Goal: Task Accomplishment & Management: Manage account settings

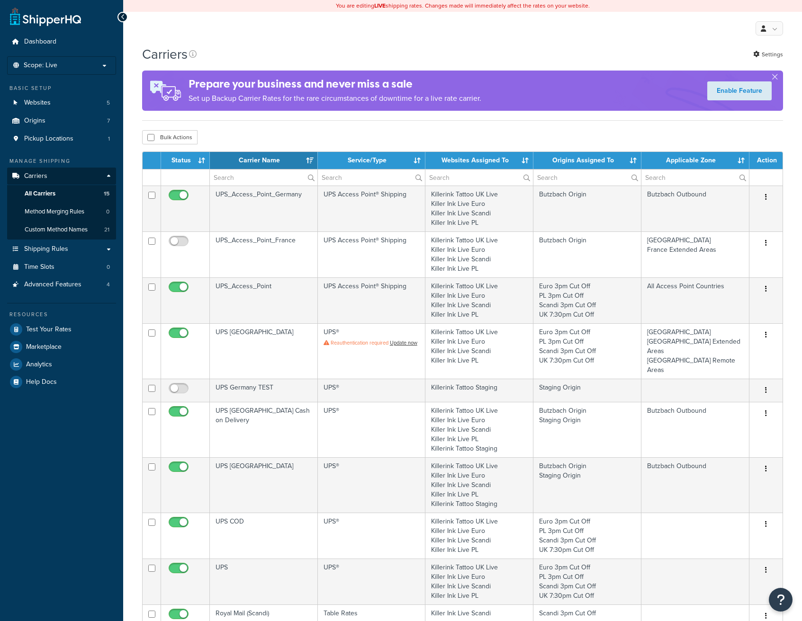
select select "15"
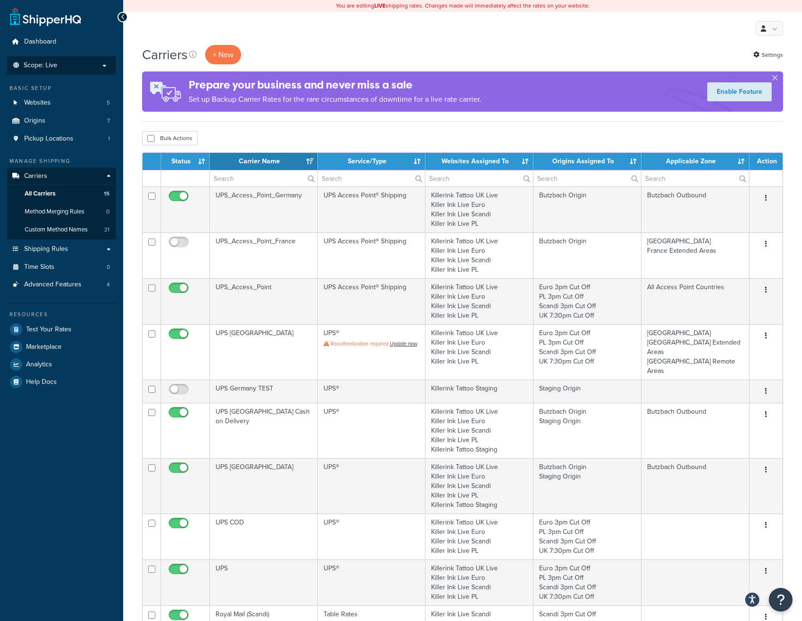
click at [68, 68] on p "Scope: Live" at bounding box center [61, 66] width 100 height 8
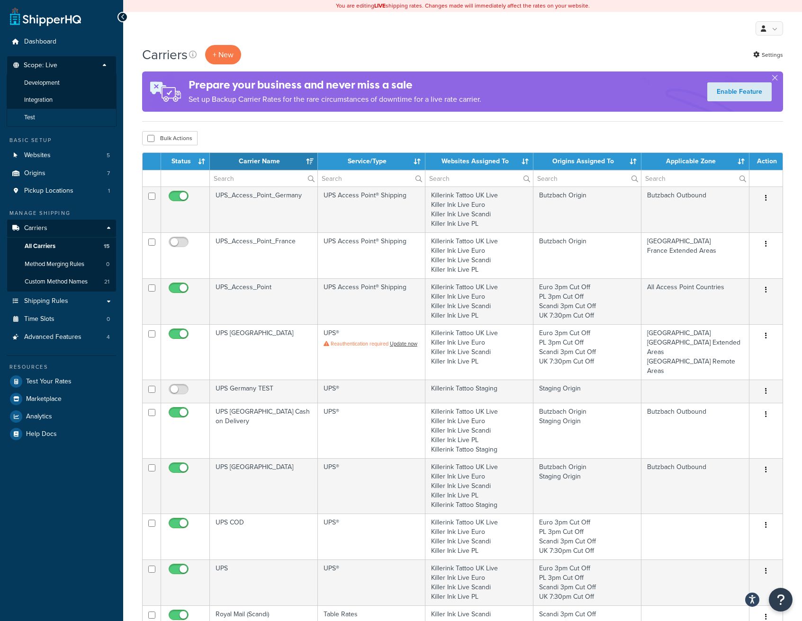
click at [23, 116] on li "Test" at bounding box center [62, 118] width 110 height 18
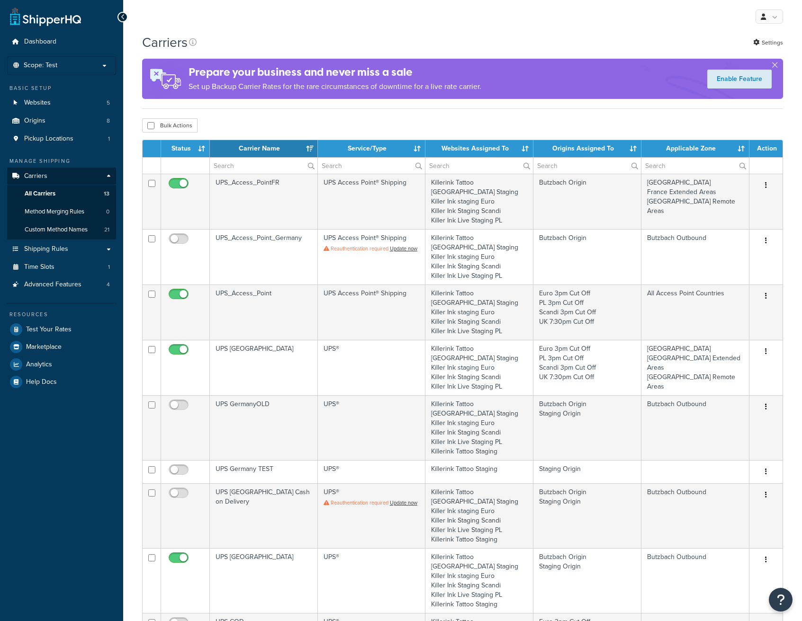
select select "15"
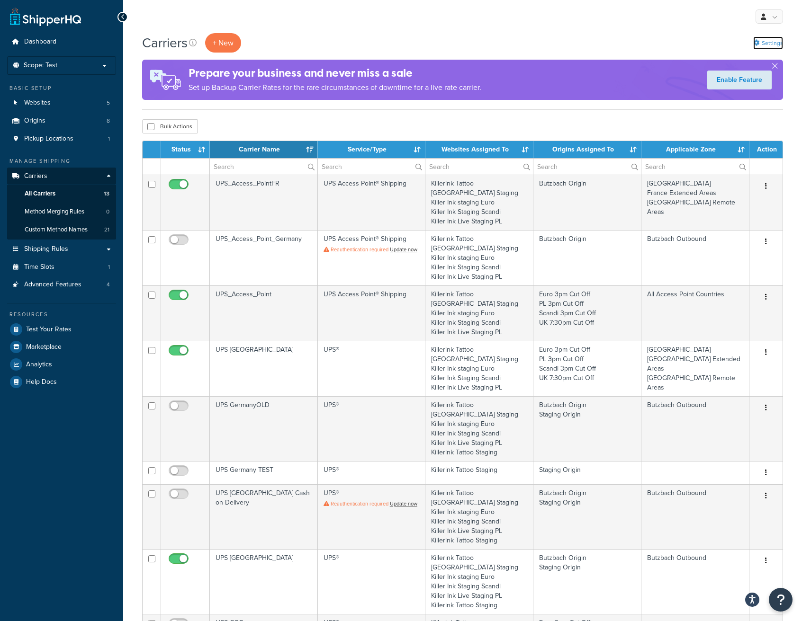
click at [774, 37] on link "Settings" at bounding box center [768, 42] width 30 height 13
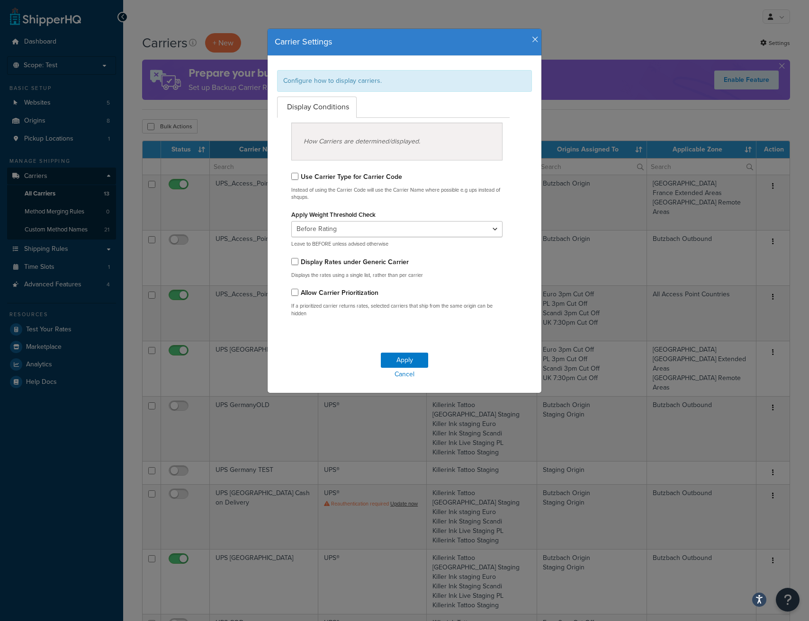
drag, startPoint x: 535, startPoint y: 41, endPoint x: 530, endPoint y: 41, distance: 5.2
click at [535, 41] on div "Carrier Settings" at bounding box center [405, 42] width 274 height 27
click at [532, 41] on icon "button" at bounding box center [535, 40] width 7 height 9
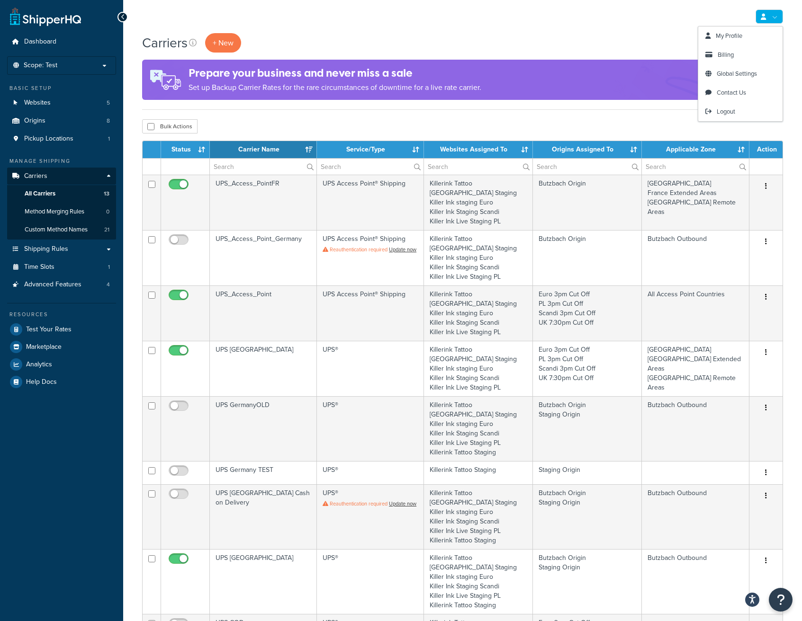
click at [773, 11] on link at bounding box center [768, 16] width 27 height 14
click at [638, 11] on div "My Profile Billing Global Settings Contact Us Logout" at bounding box center [462, 16] width 679 height 33
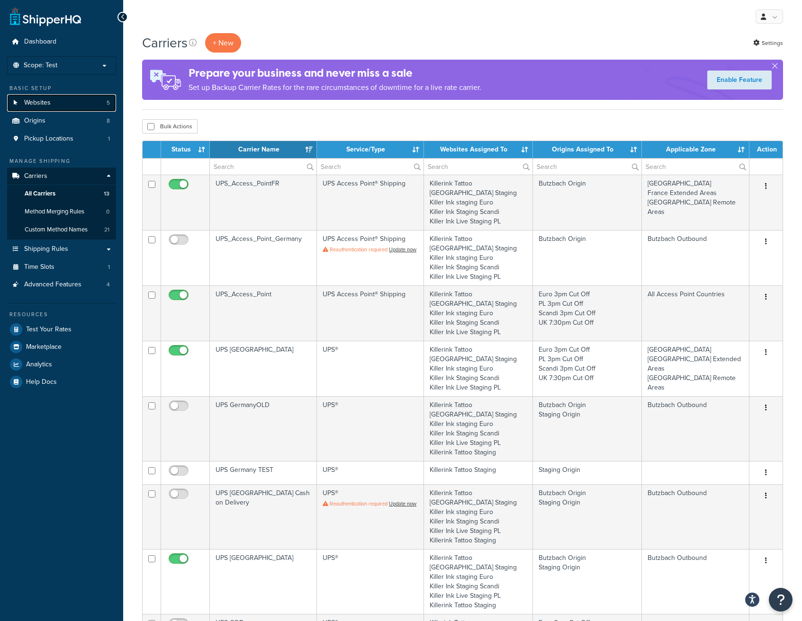
click at [37, 99] on span "Websites" at bounding box center [37, 103] width 27 height 8
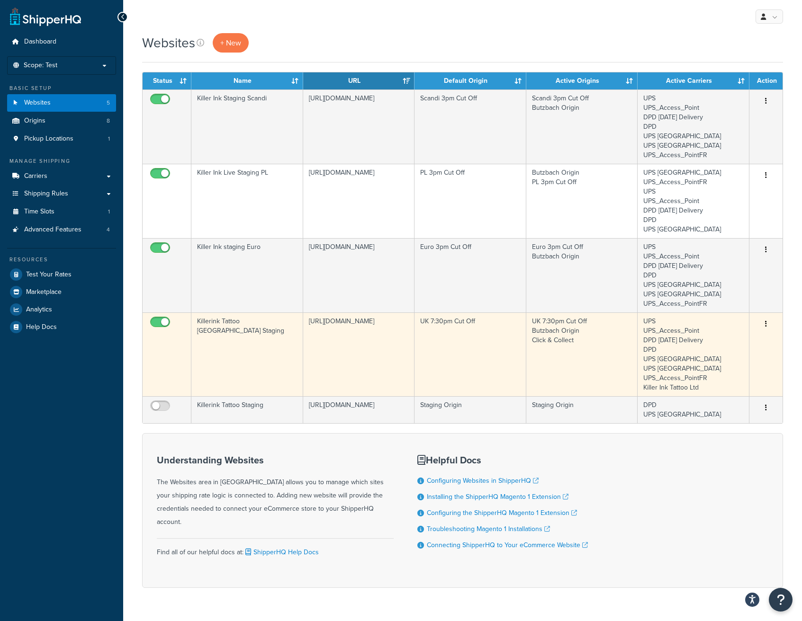
click at [762, 323] on button "button" at bounding box center [765, 324] width 13 height 15
click at [731, 342] on link "Edit" at bounding box center [727, 342] width 75 height 19
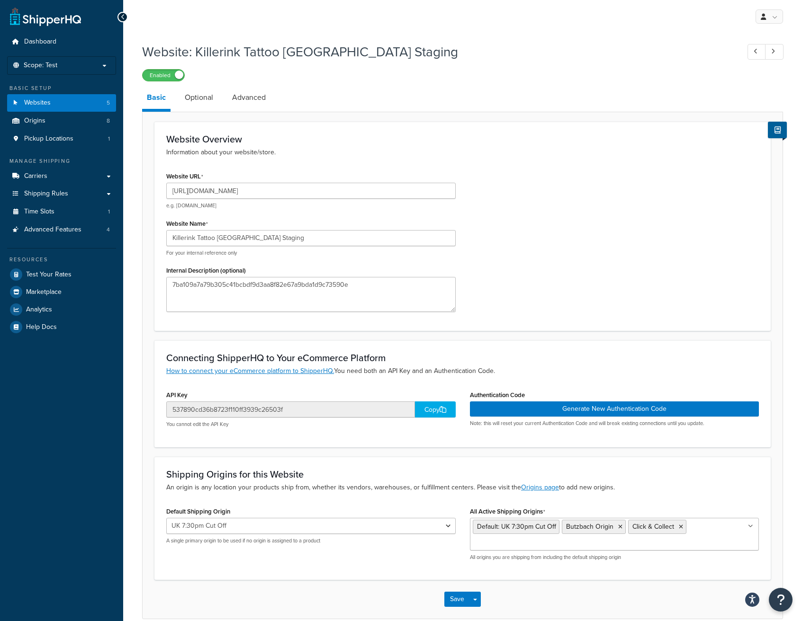
click at [426, 413] on div "Copy" at bounding box center [435, 410] width 41 height 16
click at [254, 288] on textarea "7ba109a7a79b305c41bcbdf9d3aa8f82e67a9bda1d9c73590e" at bounding box center [310, 294] width 289 height 35
click at [564, 214] on div "Website URL https://stagingm2.killerinktattoo.co.uk e.g. mywebsite.com Website …" at bounding box center [462, 245] width 607 height 150
click at [173, 97] on li "Basic" at bounding box center [161, 99] width 38 height 26
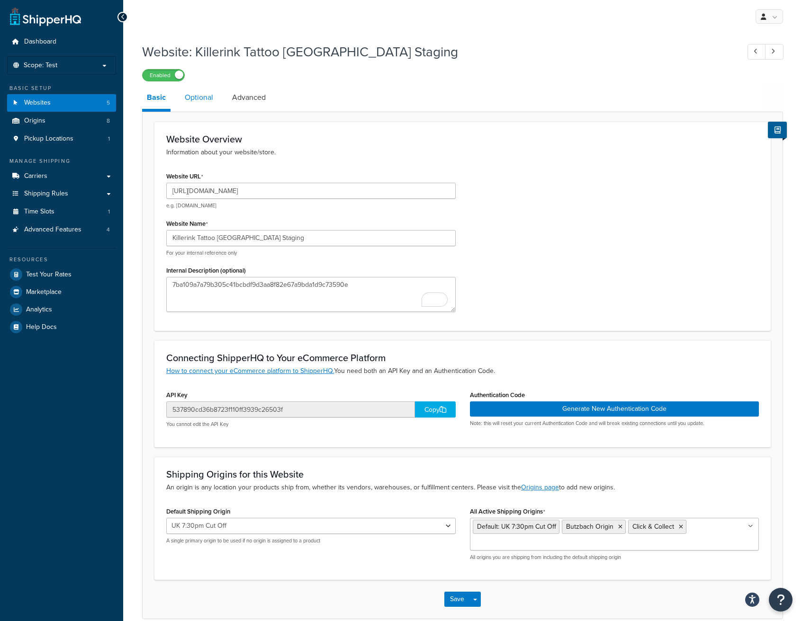
click at [211, 98] on link "Optional" at bounding box center [199, 97] width 38 height 23
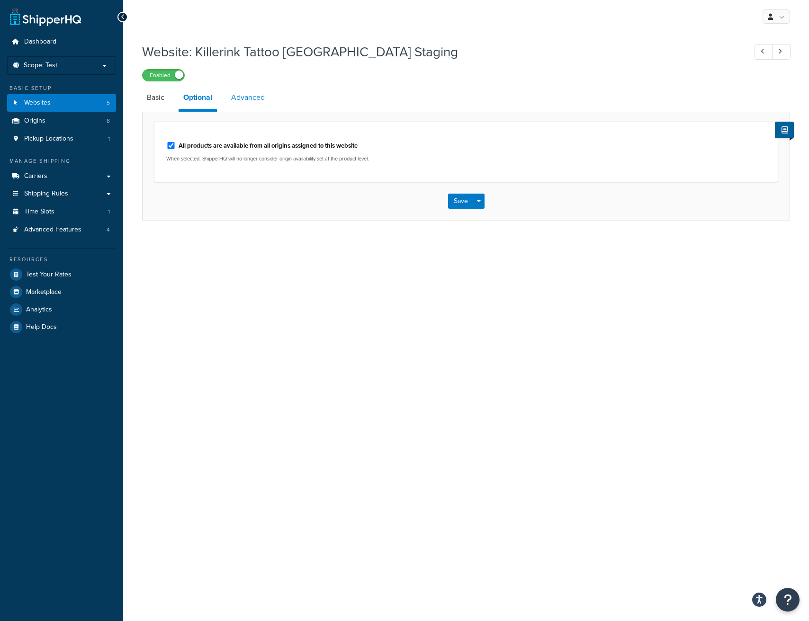
click at [251, 98] on link "Advanced" at bounding box center [247, 97] width 43 height 23
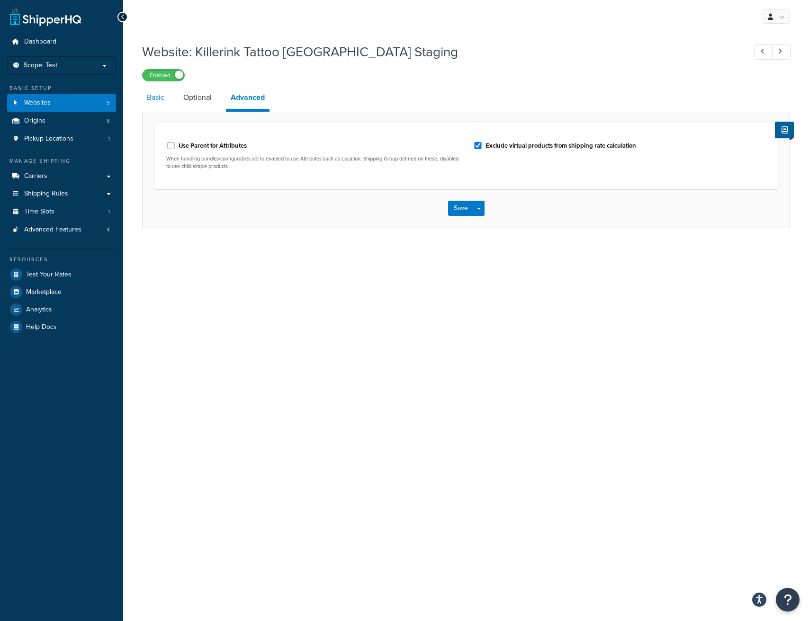
click at [161, 103] on link "Basic" at bounding box center [155, 97] width 27 height 23
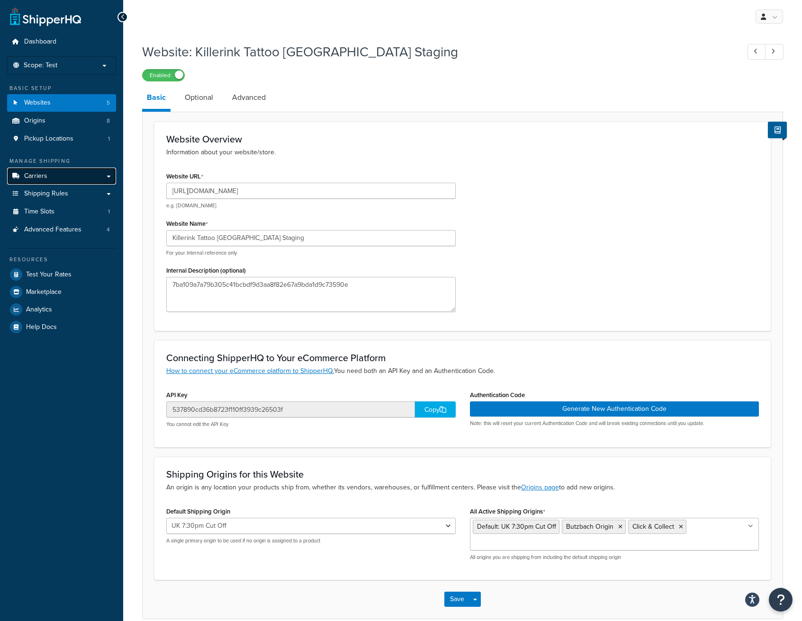
click at [60, 182] on link "Carriers" at bounding box center [61, 177] width 109 height 18
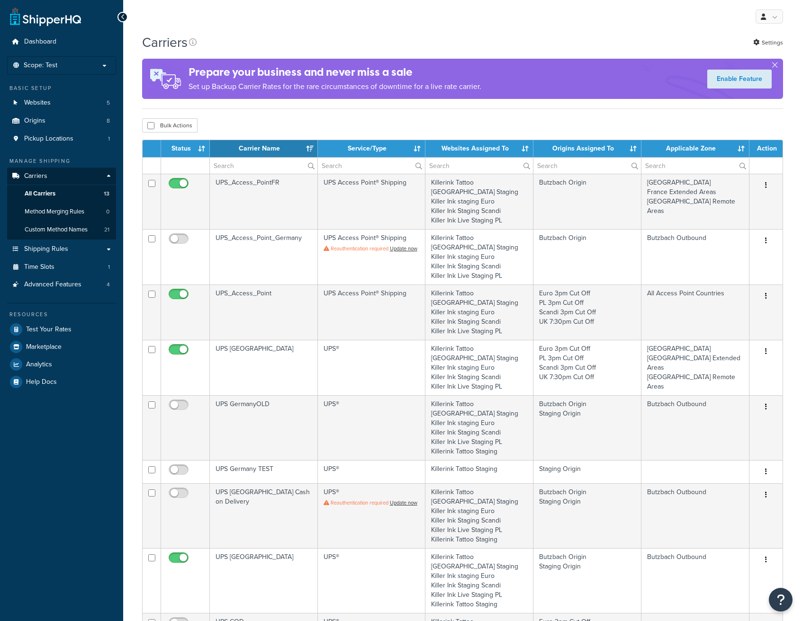
select select "15"
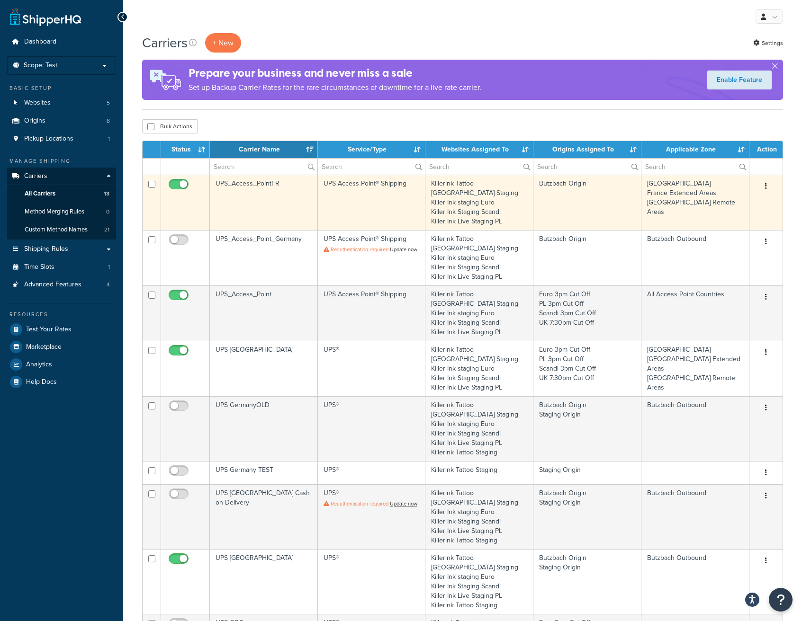
click at [769, 185] on button "button" at bounding box center [765, 186] width 13 height 15
drag, startPoint x: 725, startPoint y: 203, endPoint x: 754, endPoint y: 191, distance: 31.8
click at [724, 203] on link "Edit" at bounding box center [727, 205] width 75 height 19
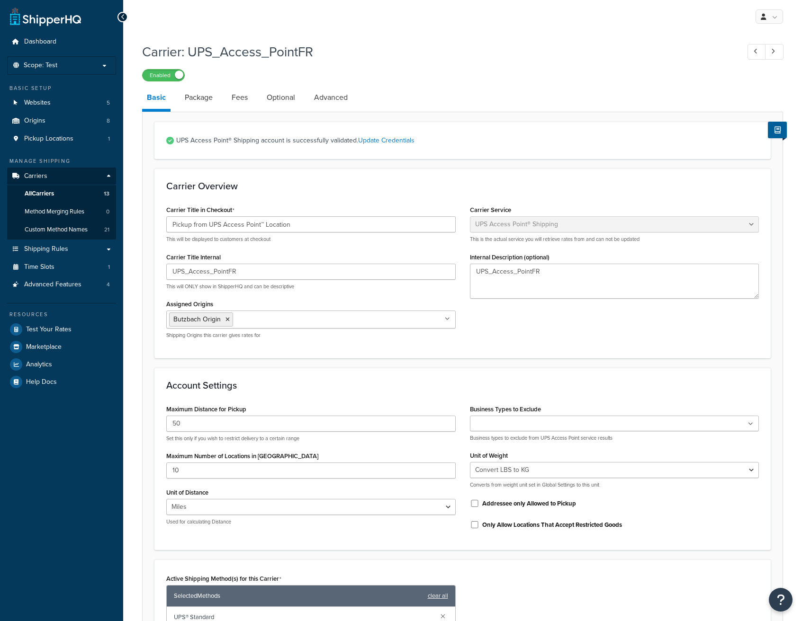
select select "accessPoint"
select select "convert_lb_kg"
click at [324, 104] on link "Advanced" at bounding box center [330, 97] width 43 height 23
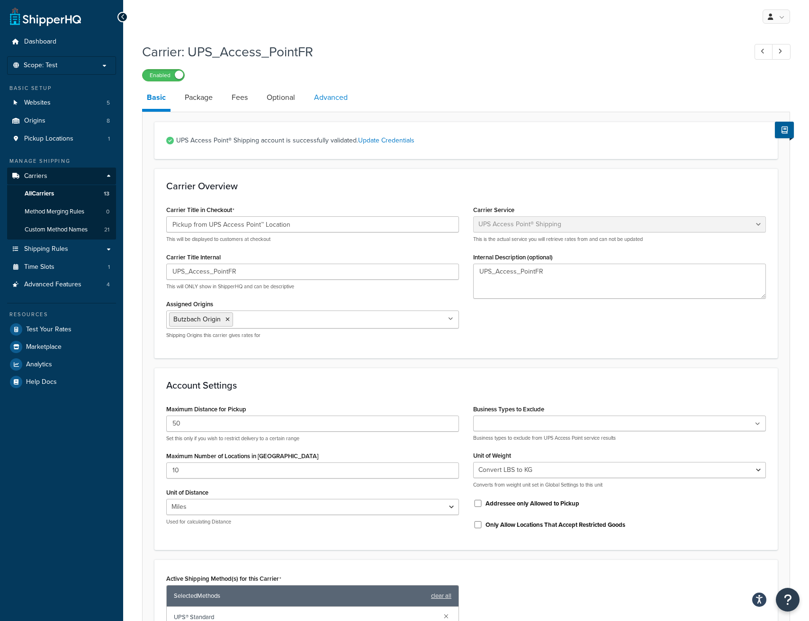
select select "false"
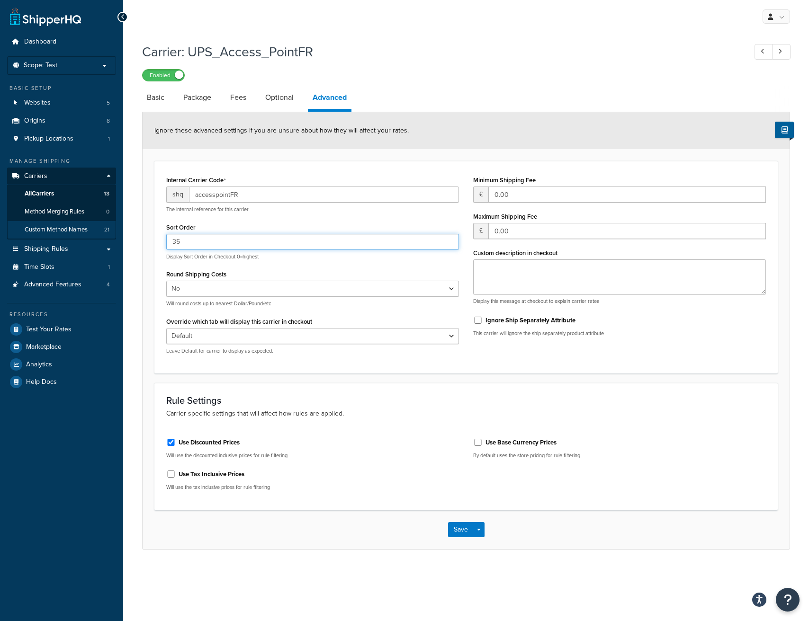
drag, startPoint x: 201, startPoint y: 245, endPoint x: 97, endPoint y: 228, distance: 105.6
click at [97, 229] on div "Dashboard Scope: Test Basic Setup Websites 5 Origins 8 Pickup Locations 1 Manag…" at bounding box center [404, 310] width 809 height 621
type input "-100"
click at [462, 531] on button "Save" at bounding box center [461, 529] width 26 height 15
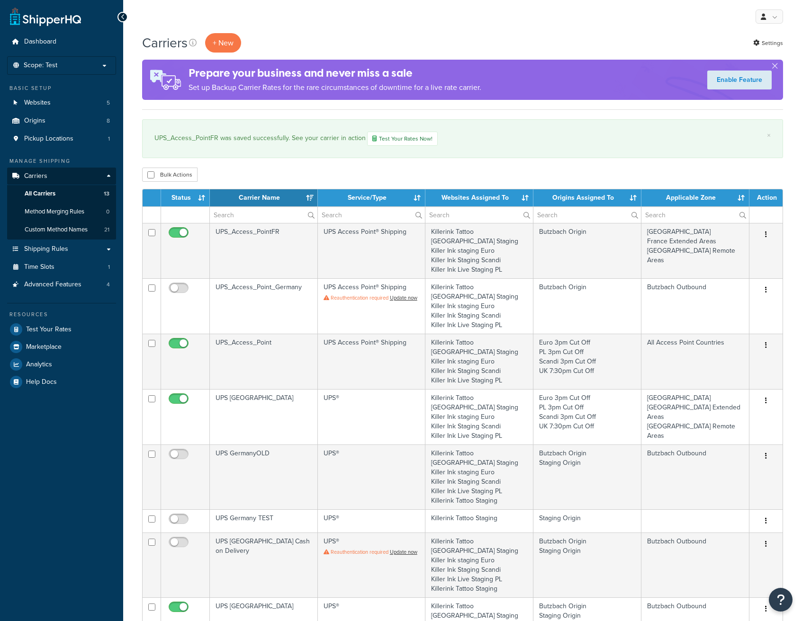
select select "15"
click at [54, 105] on link "Websites 5" at bounding box center [61, 103] width 109 height 18
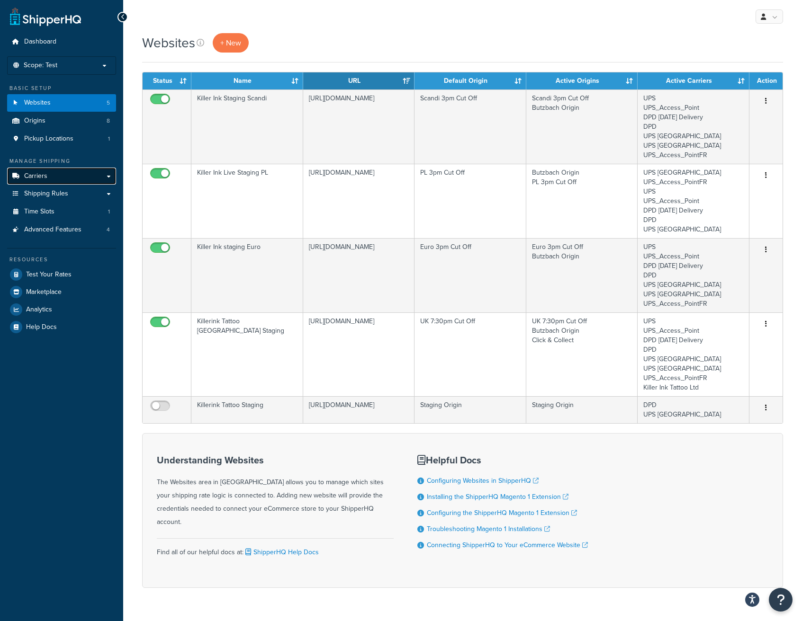
click at [53, 180] on link "Carriers" at bounding box center [61, 177] width 109 height 18
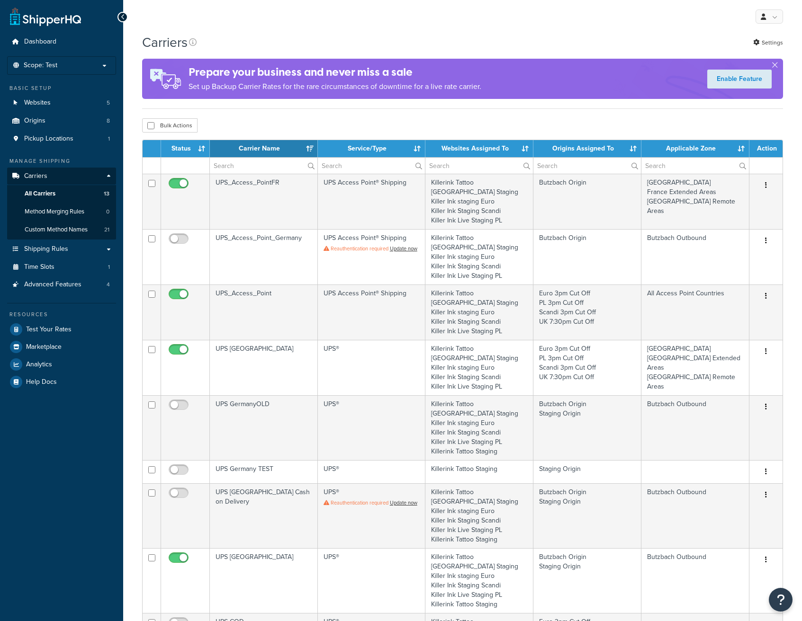
select select "15"
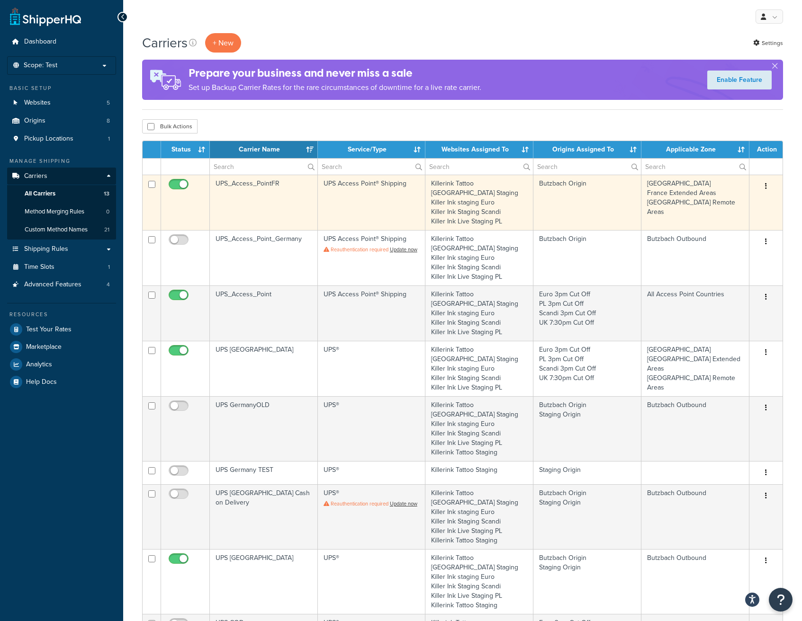
click at [765, 181] on button "button" at bounding box center [765, 186] width 13 height 15
click at [742, 203] on link "Edit" at bounding box center [727, 205] width 75 height 19
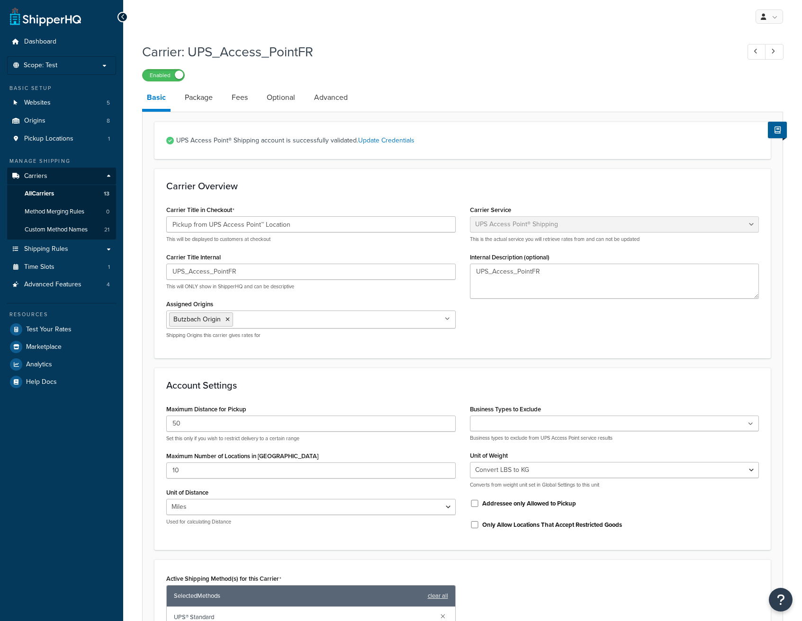
select select "accessPoint"
select select "convert_lb_kg"
click at [301, 102] on li "Optional" at bounding box center [285, 97] width 47 height 23
click at [287, 99] on link "Optional" at bounding box center [281, 97] width 38 height 23
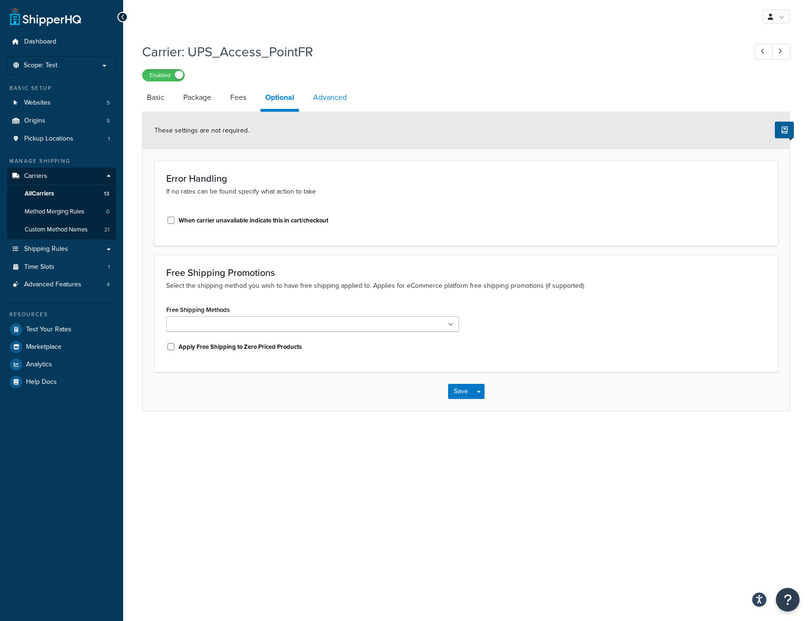
click at [340, 90] on link "Advanced" at bounding box center [329, 97] width 43 height 23
select select "false"
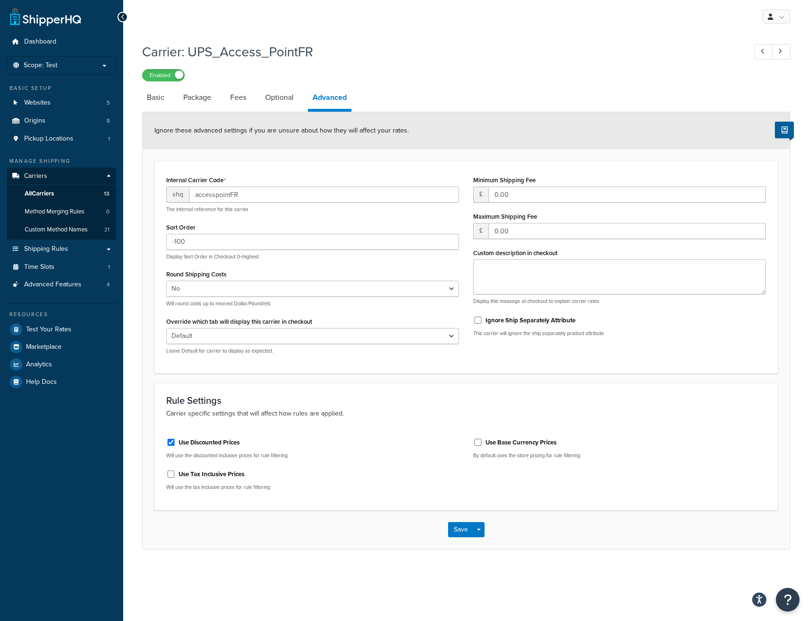
click at [533, 49] on h1 "Carrier: UPS_Access_PointFR" at bounding box center [439, 52] width 595 height 18
click at [124, 14] on icon at bounding box center [123, 17] width 4 height 7
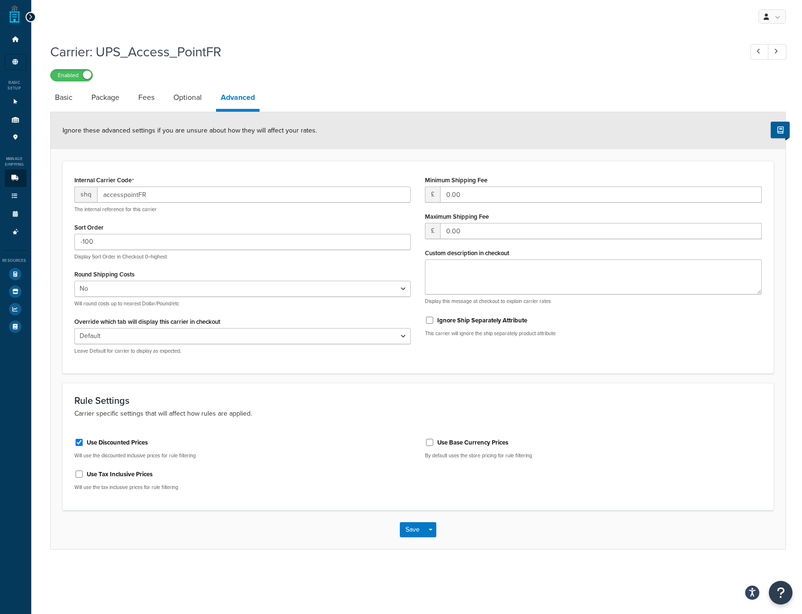
click at [31, 14] on icon at bounding box center [30, 17] width 4 height 7
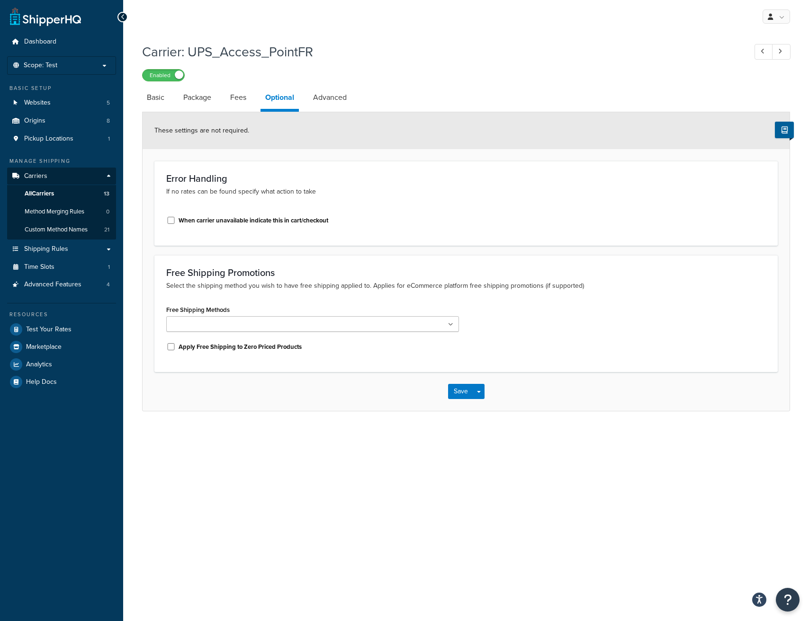
select select "accessPoint"
select select "convert_lb_kg"
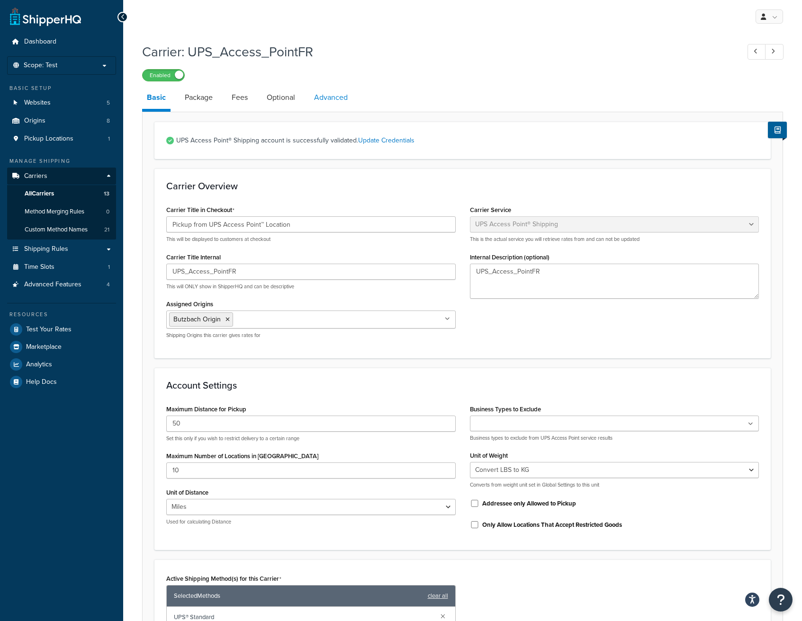
click at [323, 99] on link "Advanced" at bounding box center [330, 97] width 43 height 23
select select "false"
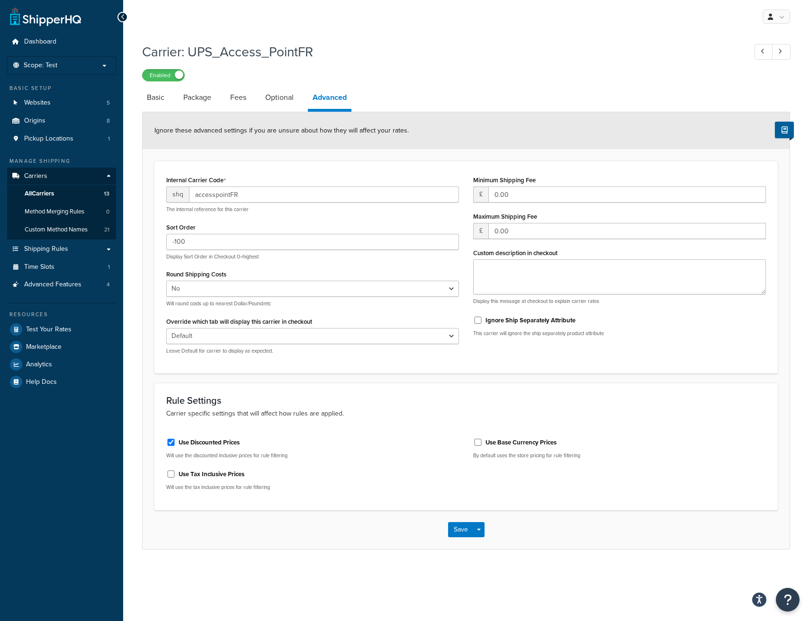
click at [128, 18] on div "My Profile Billing Global Settings Contact Us Logout" at bounding box center [466, 16] width 686 height 33
click at [126, 17] on div at bounding box center [122, 17] width 10 height 10
click at [122, 18] on icon at bounding box center [123, 17] width 4 height 7
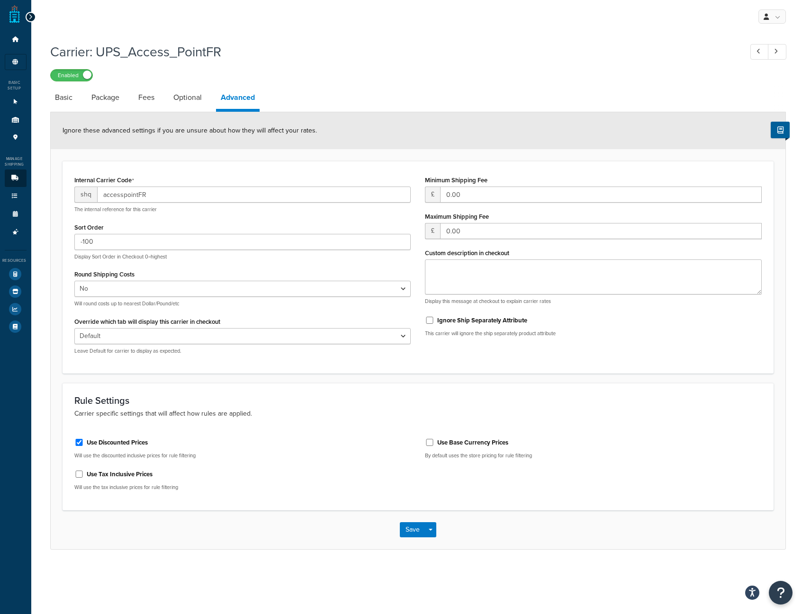
click at [32, 18] on div at bounding box center [31, 17] width 10 height 10
select select "accessPoint"
select select "convert_lb_kg"
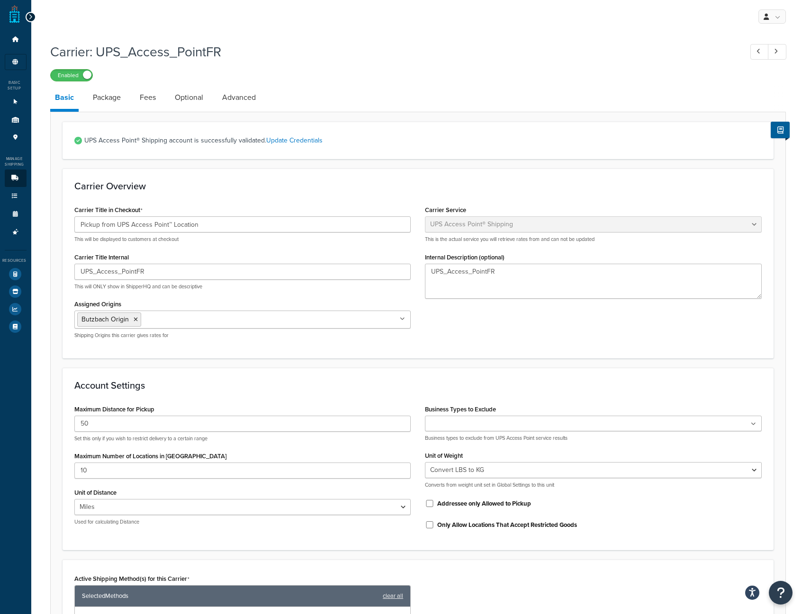
click at [27, 16] on div at bounding box center [31, 17] width 10 height 10
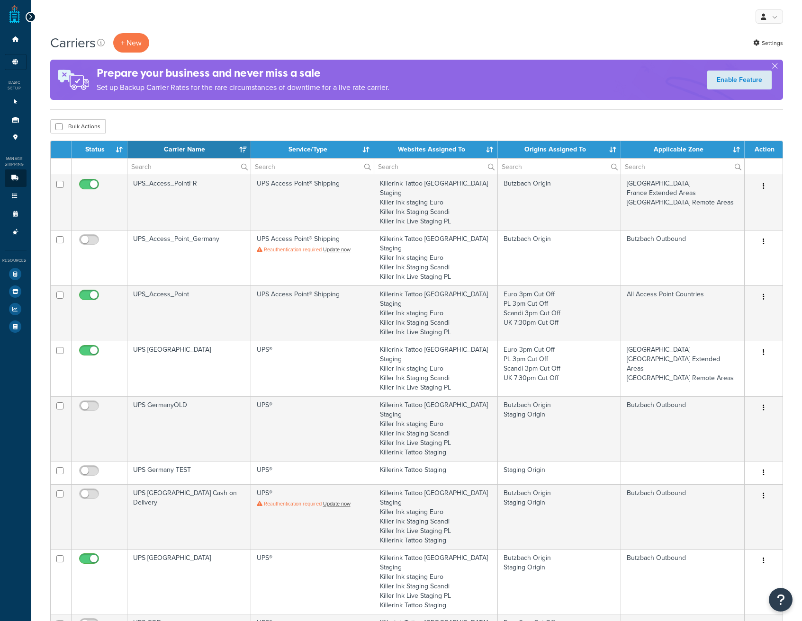
select select "15"
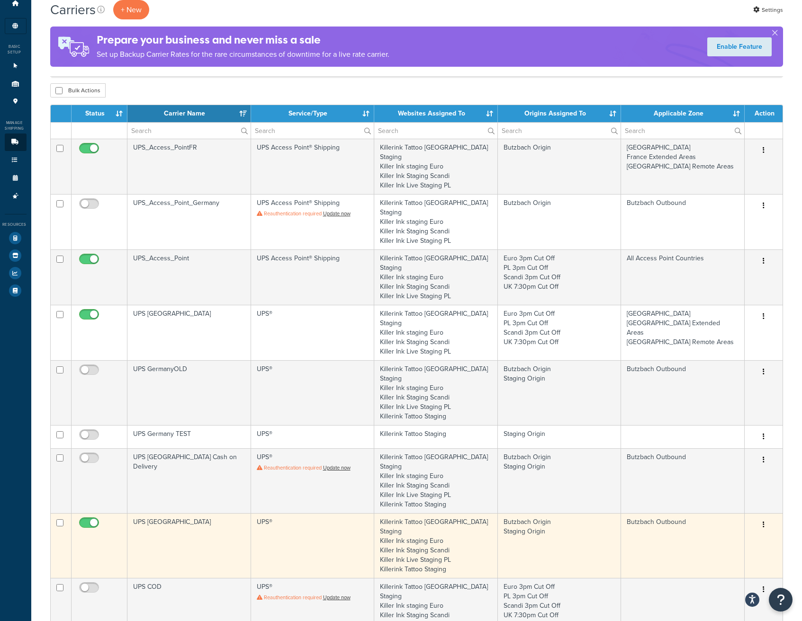
scroll to position [178, 0]
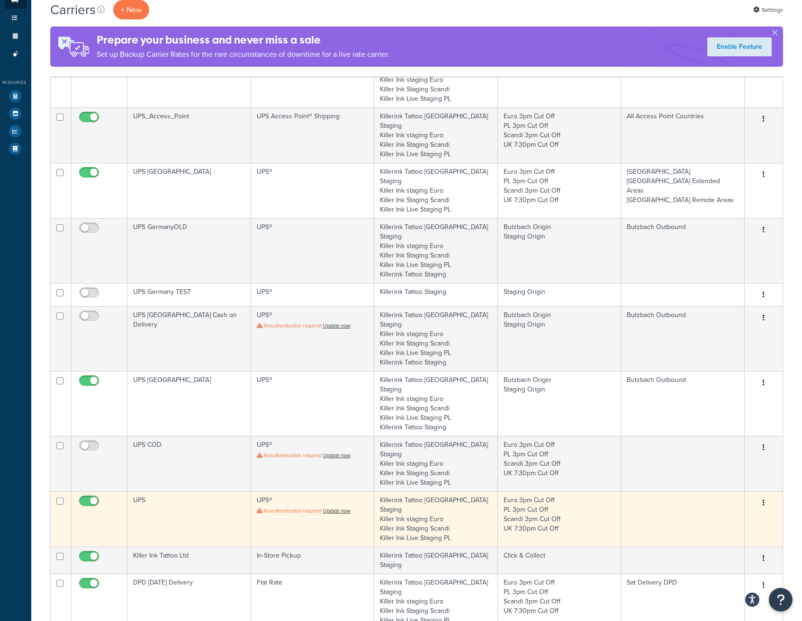
click at [765, 496] on button "button" at bounding box center [763, 503] width 13 height 15
click at [743, 446] on link "Edit" at bounding box center [722, 446] width 75 height 19
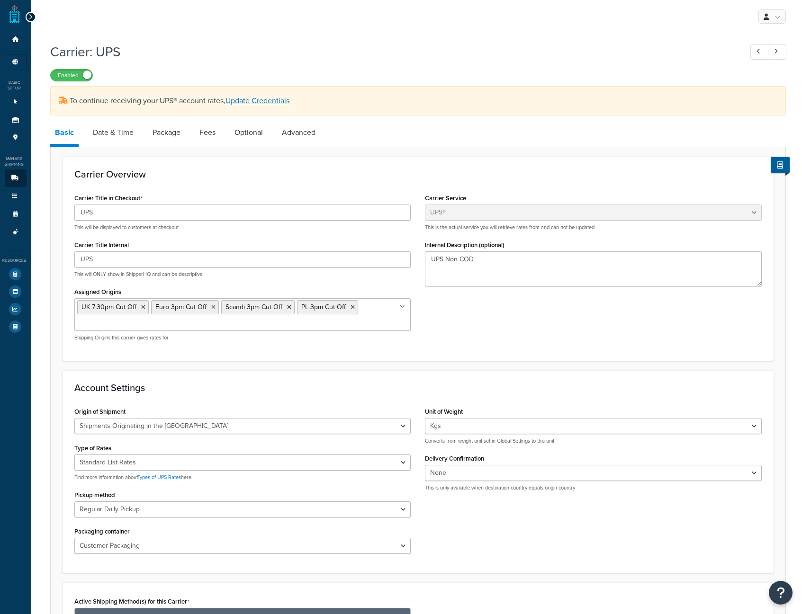
select select "ups"
select select "eur"
select select "53"
select select "kg"
click at [278, 139] on link "Advanced" at bounding box center [298, 132] width 43 height 23
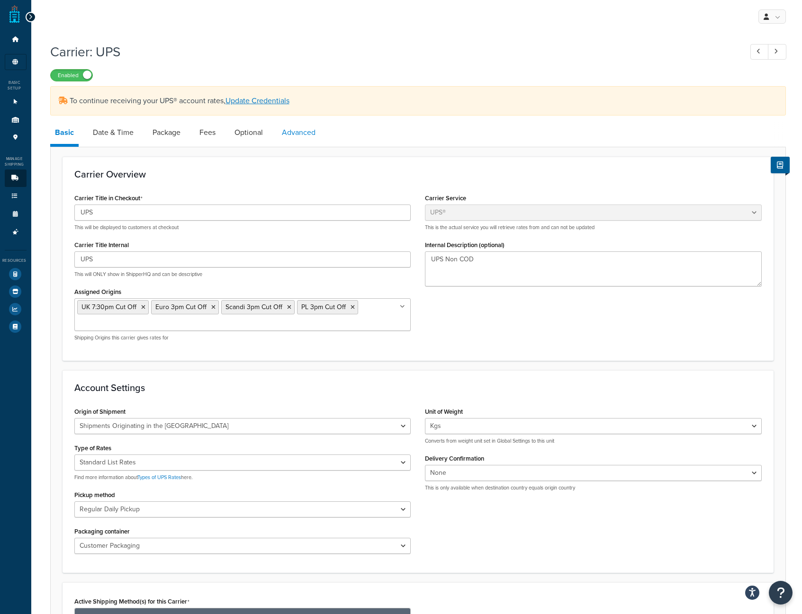
select select "false"
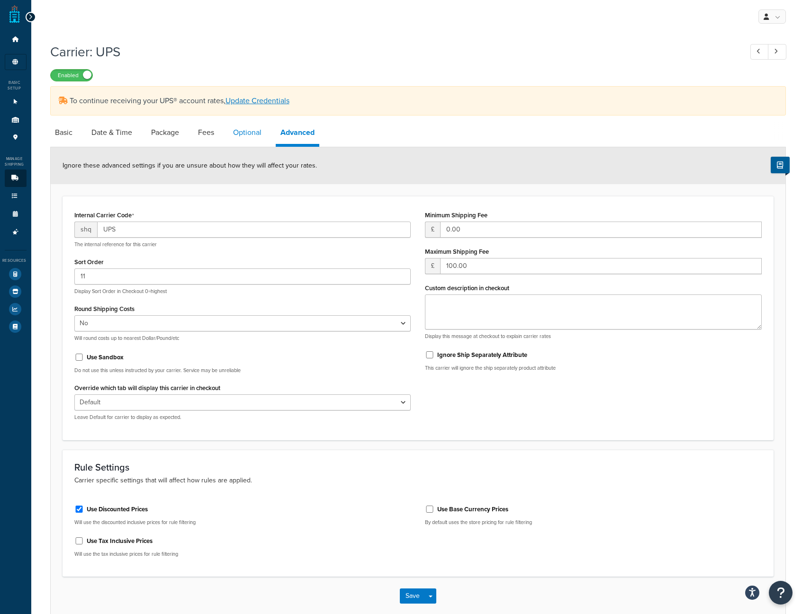
click at [244, 131] on link "Optional" at bounding box center [247, 132] width 38 height 23
select select "business"
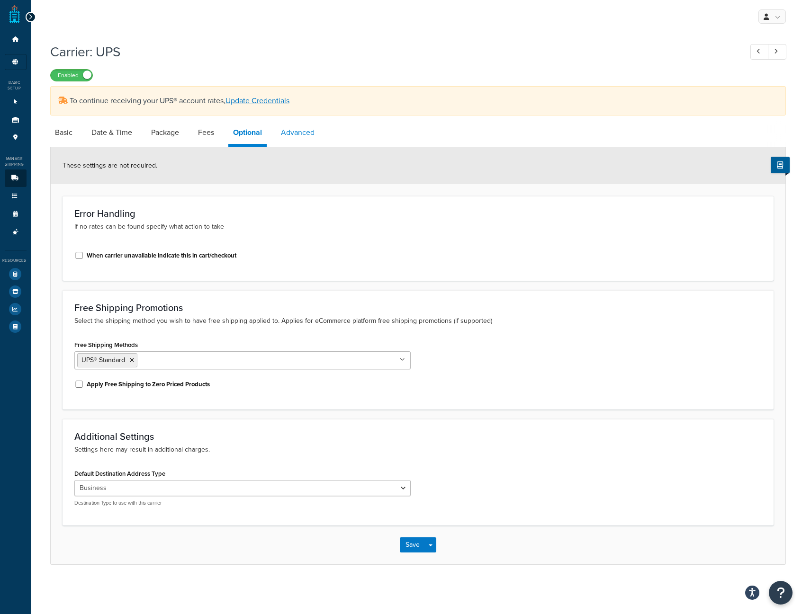
click at [287, 129] on link "Advanced" at bounding box center [297, 132] width 43 height 23
select select "false"
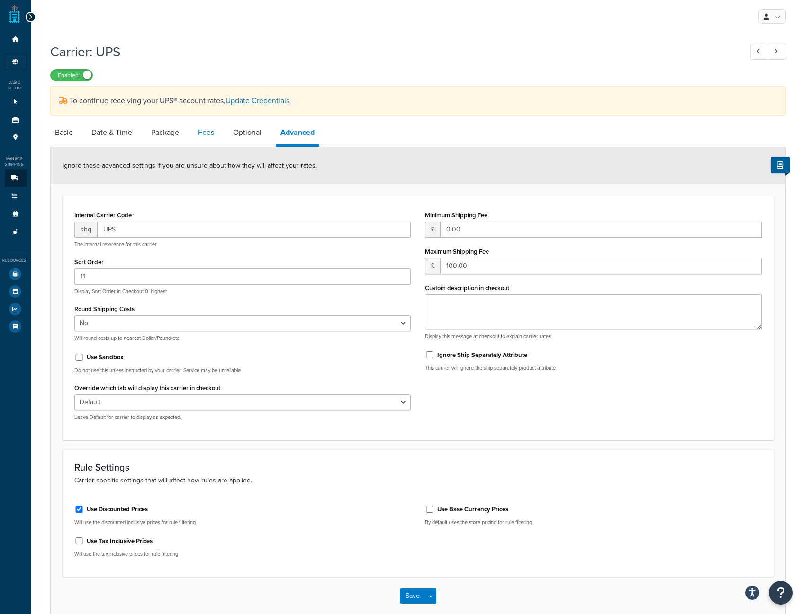
drag, startPoint x: 255, startPoint y: 133, endPoint x: 215, endPoint y: 132, distance: 39.8
click at [254, 133] on link "Optional" at bounding box center [247, 132] width 38 height 23
select select "business"
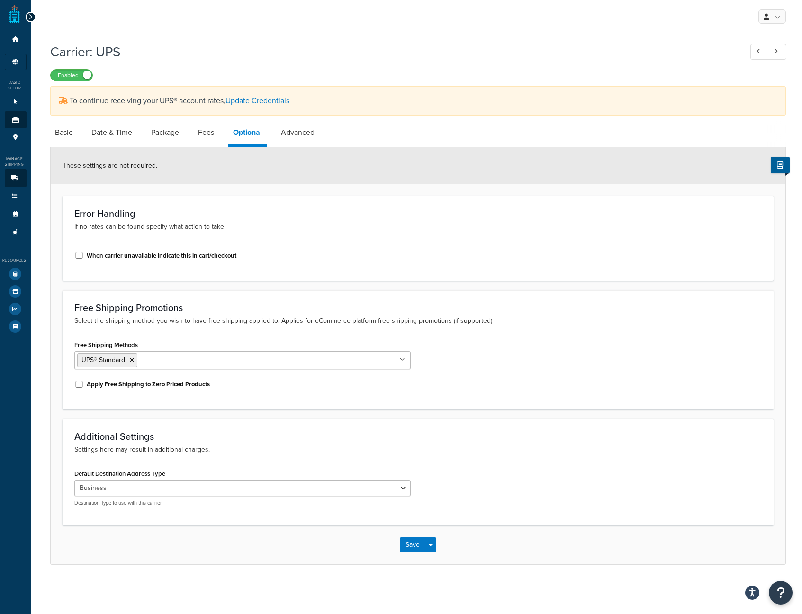
select select "false"
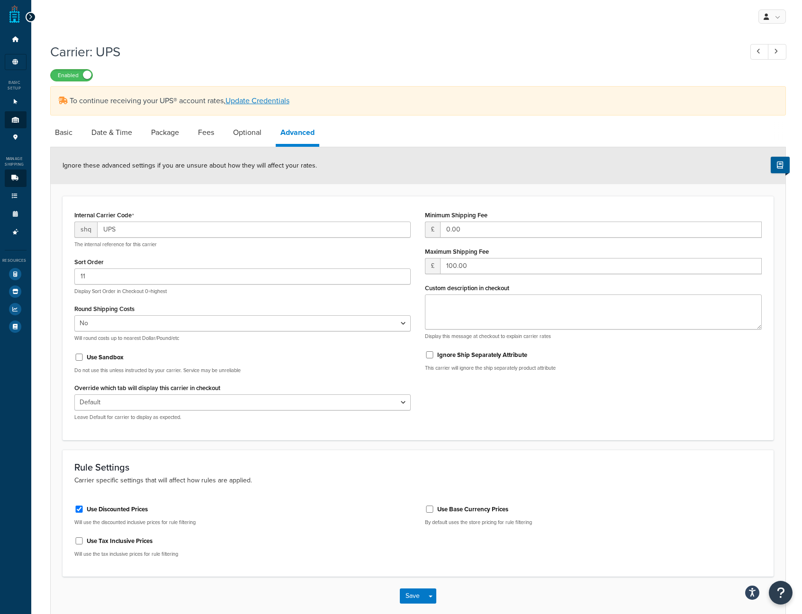
select select "business"
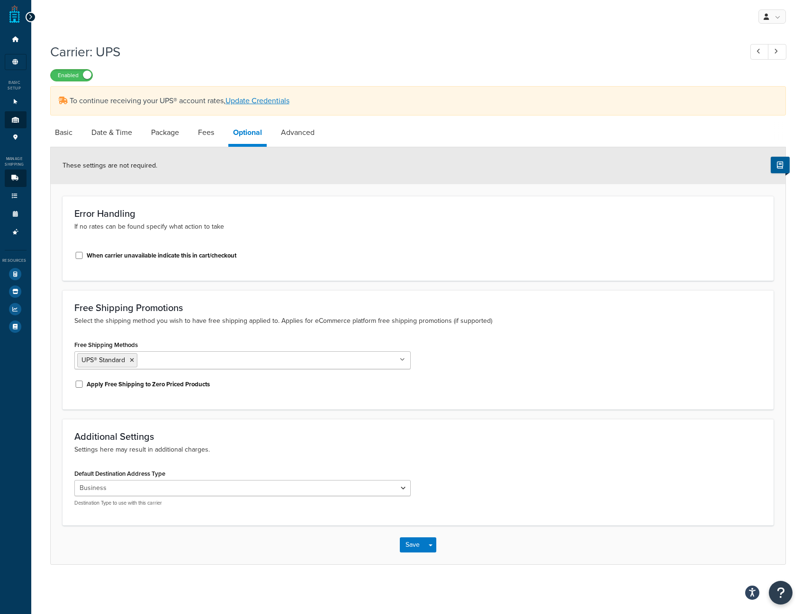
select select "false"
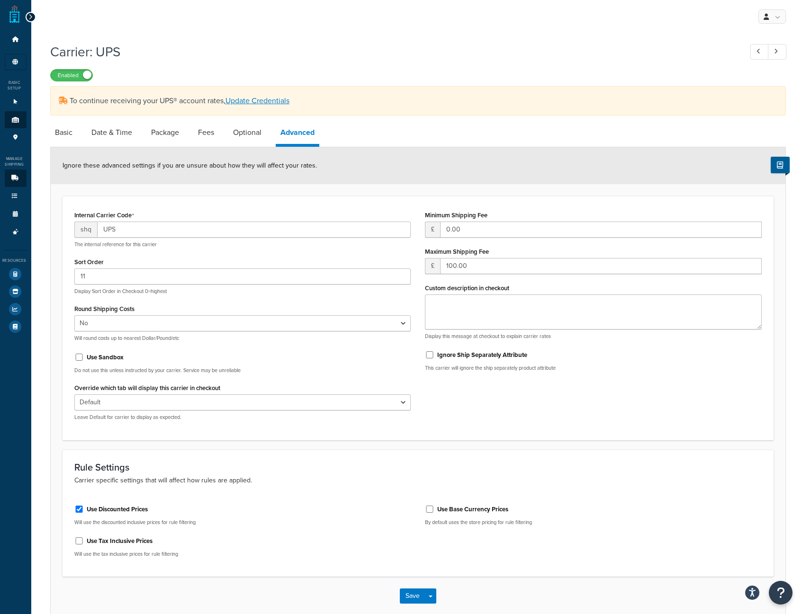
select select "ups"
select select "eur"
select select "53"
select select "kg"
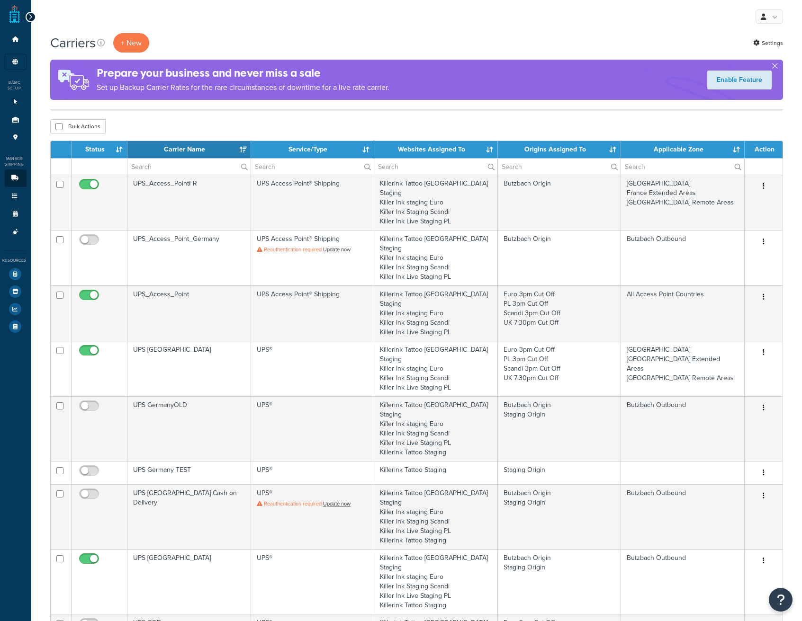
select select "15"
click at [28, 18] on icon at bounding box center [30, 17] width 4 height 7
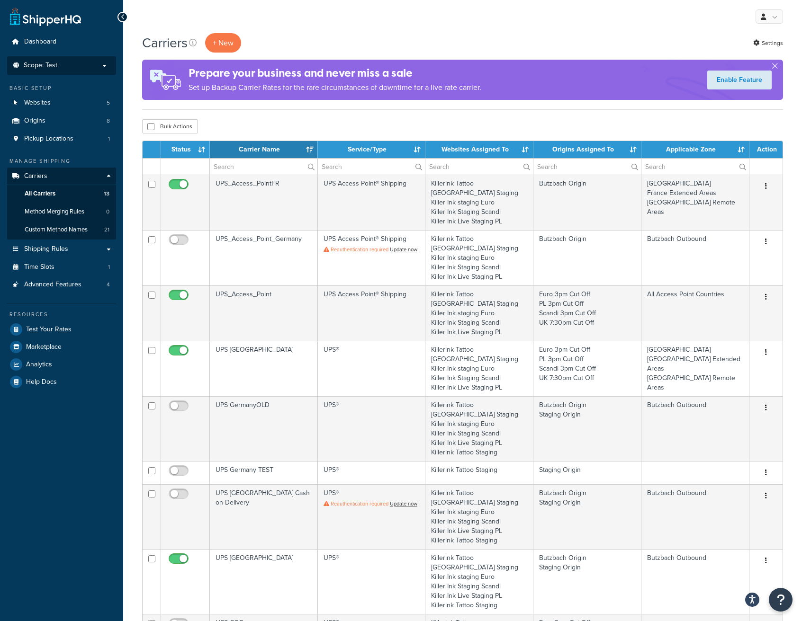
click at [99, 62] on p "Scope: Test" at bounding box center [61, 66] width 100 height 8
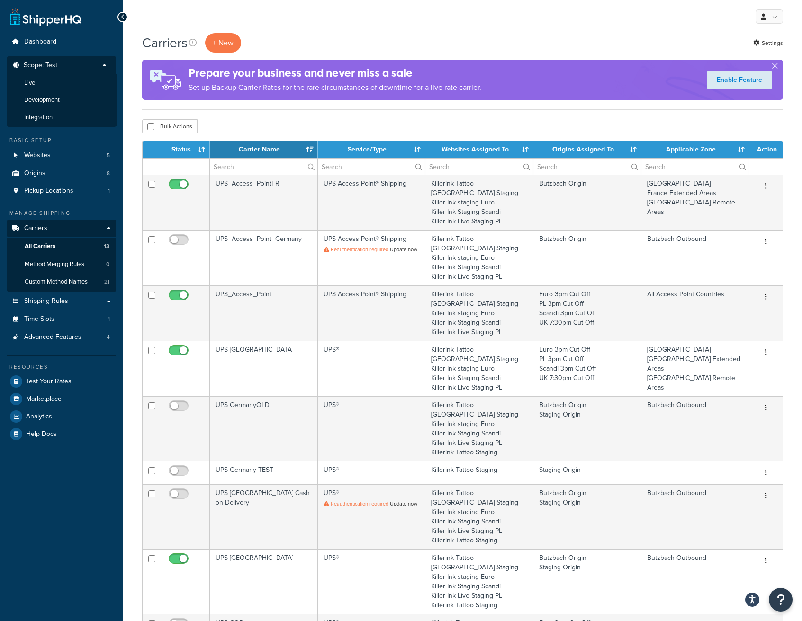
click at [388, 49] on div "Carriers + New Settings" at bounding box center [462, 42] width 641 height 19
click at [153, 128] on input "checkbox" at bounding box center [150, 126] width 7 height 7
checkbox input "true"
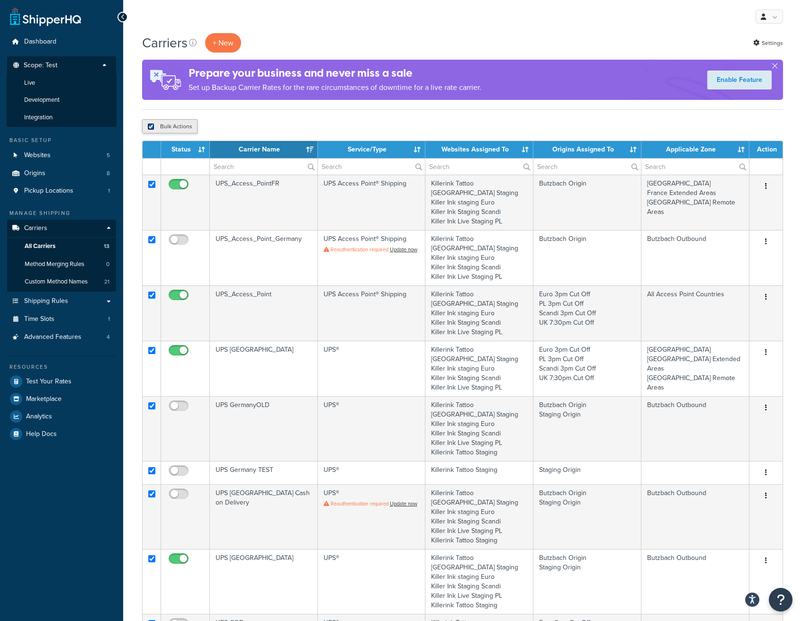
checkbox input "true"
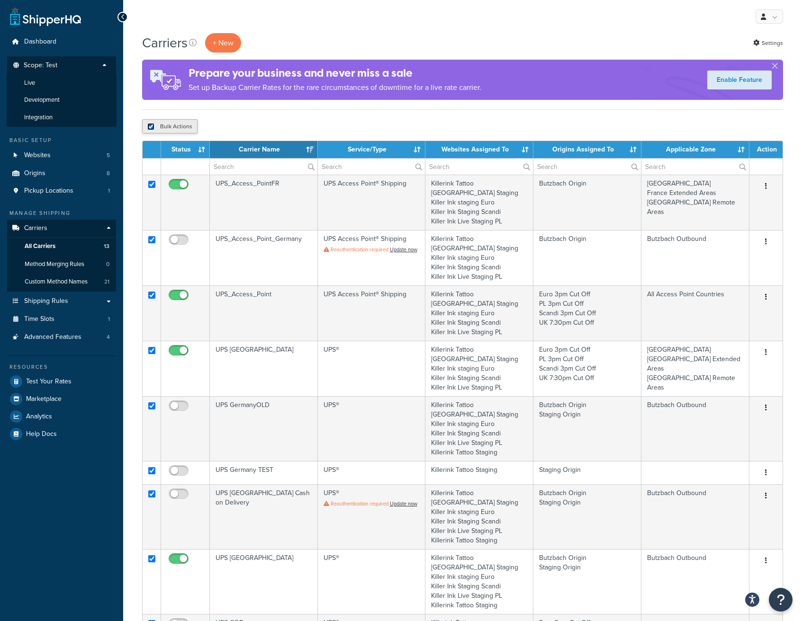
checkbox input "true"
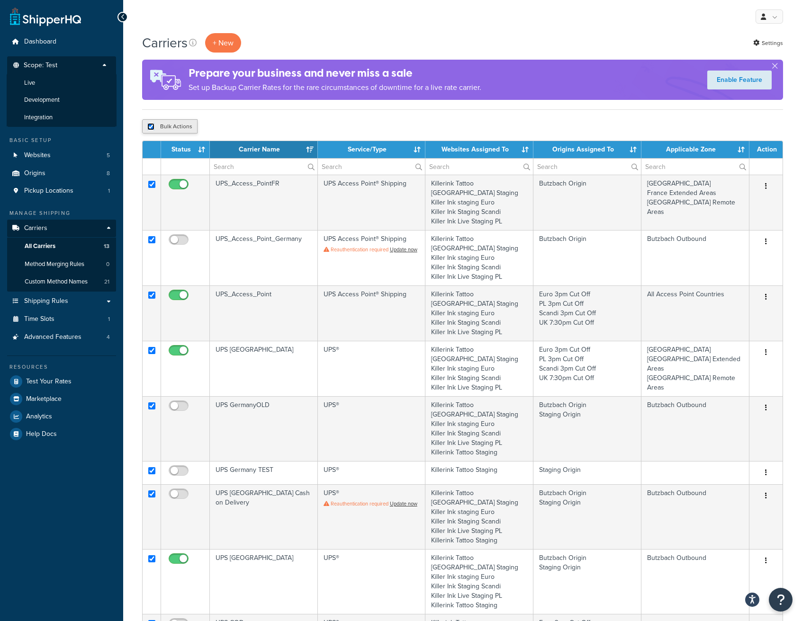
checkbox input "true"
click at [153, 128] on input "checkbox" at bounding box center [150, 126] width 7 height 7
checkbox input "false"
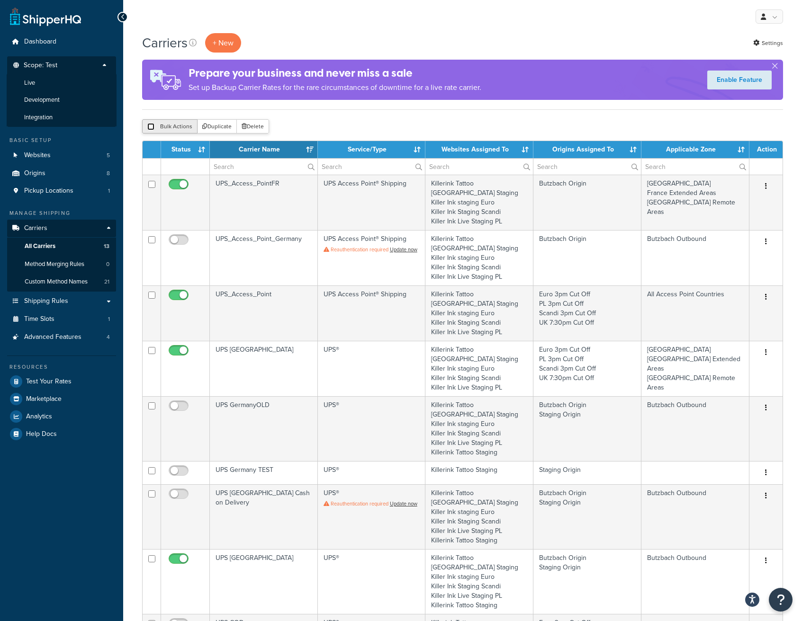
checkbox input "false"
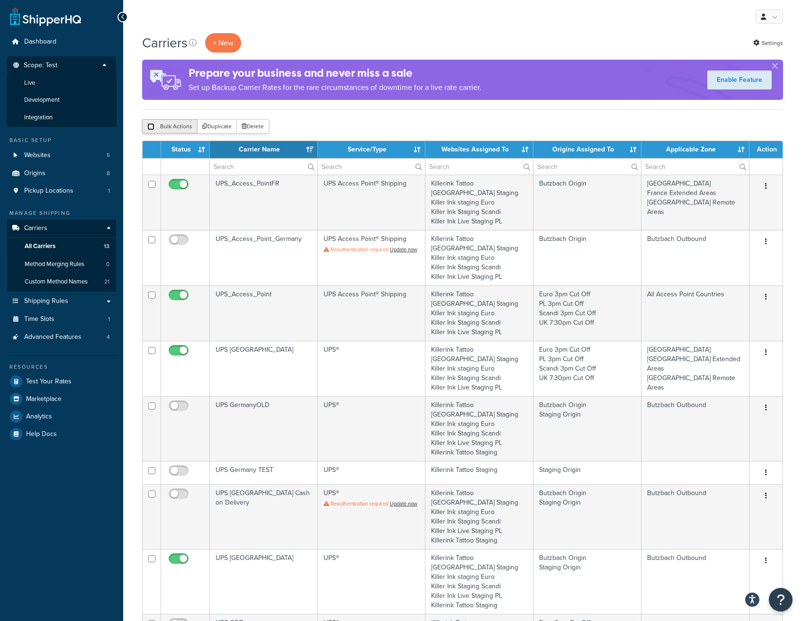
checkbox input "false"
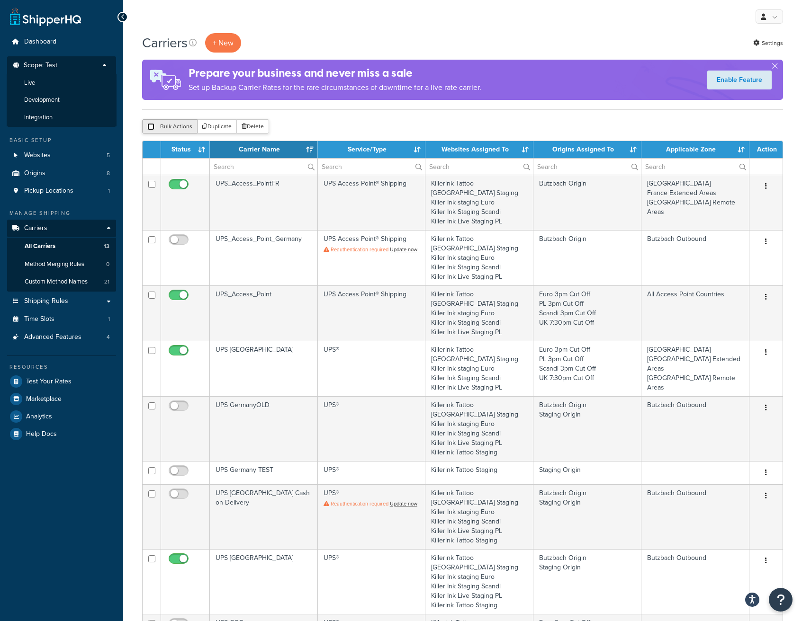
checkbox input "false"
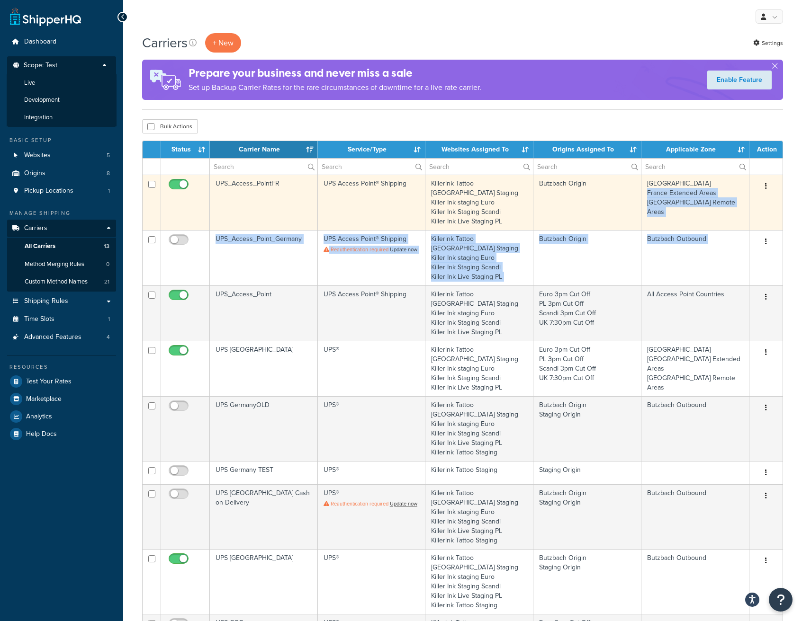
drag, startPoint x: 738, startPoint y: 195, endPoint x: 755, endPoint y: 209, distance: 22.6
click at [759, 233] on tbody "UPS_Access_PointFR UPS Access Point® Shipping Killerink Tattoo UK Staging Kille…" at bounding box center [463, 524] width 640 height 698
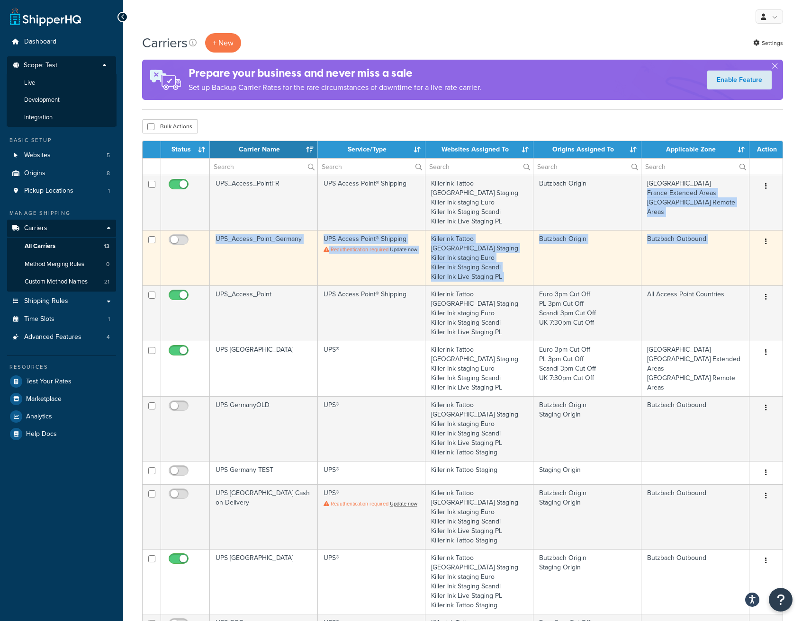
drag, startPoint x: 763, startPoint y: 183, endPoint x: 771, endPoint y: 234, distance: 51.3
click at [771, 234] on tbody "UPS_Access_PointFR UPS Access Point® Shipping Killerink Tattoo UK Staging Kille…" at bounding box center [463, 524] width 640 height 698
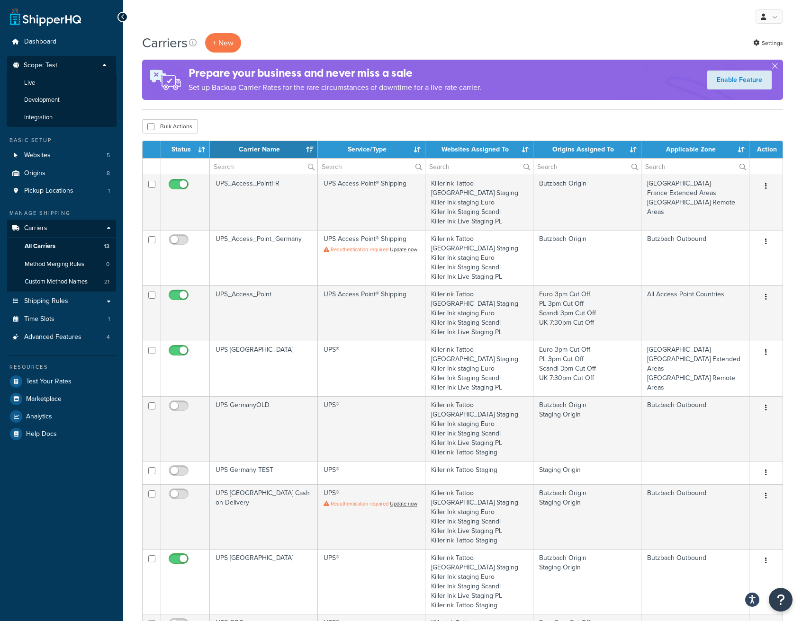
click at [801, 110] on div "Carriers + New Settings Prepare your business and never miss a sale Set up Back…" at bounding box center [462, 581] width 679 height 1096
click at [54, 159] on link "Websites 5" at bounding box center [61, 156] width 109 height 18
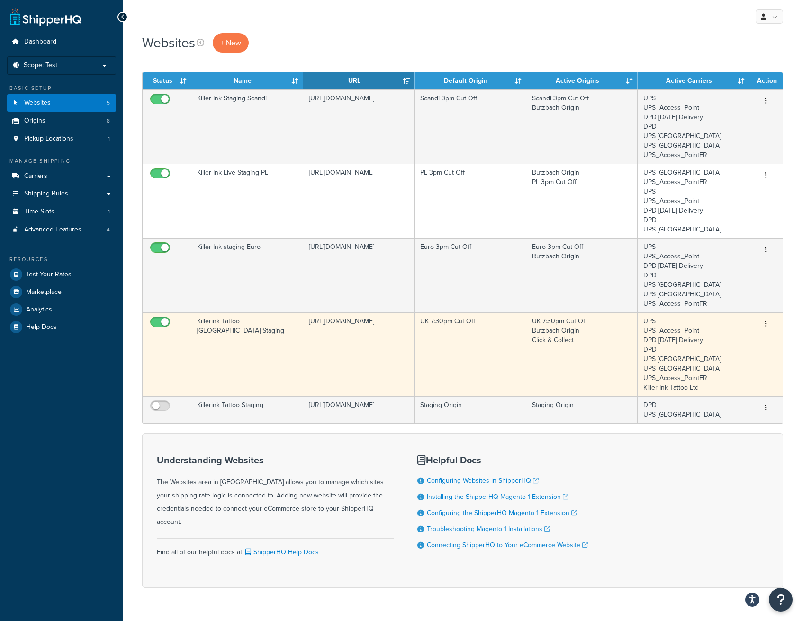
click at [765, 323] on icon "button" at bounding box center [766, 324] width 2 height 7
click at [746, 347] on link "Edit" at bounding box center [727, 342] width 75 height 19
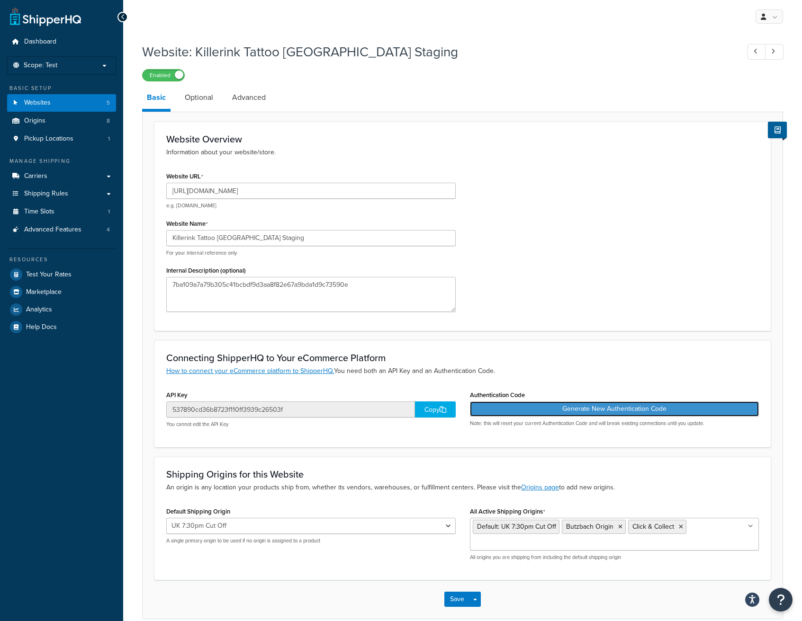
click at [654, 411] on button "Generate New Authentication Code" at bounding box center [614, 409] width 289 height 15
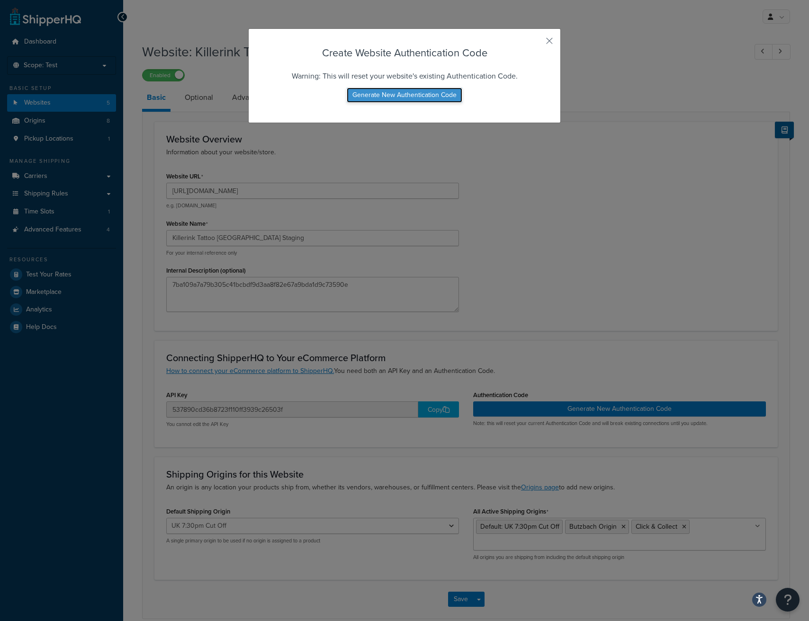
click at [380, 97] on button "Generate New Authentication Code" at bounding box center [405, 95] width 116 height 15
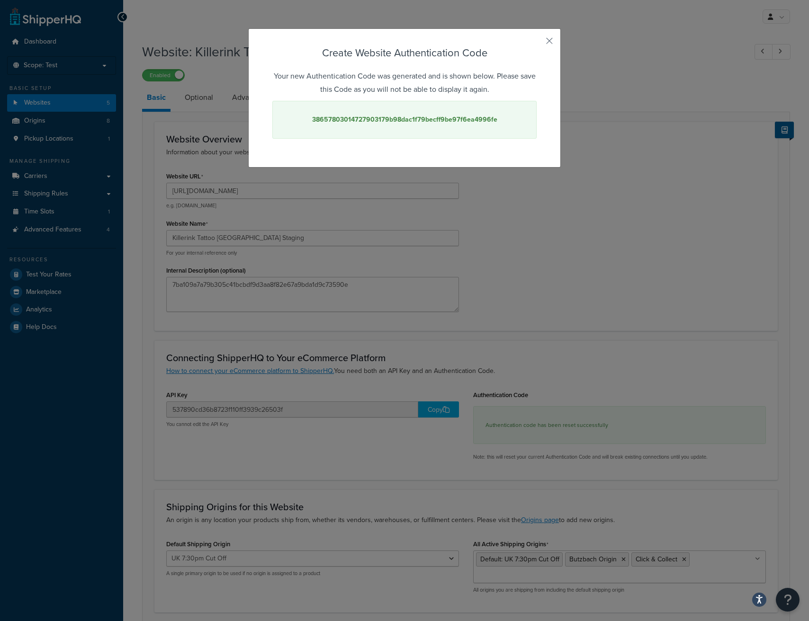
click at [435, 116] on strong "38657803014727903179b98dac1f79becff9be97f6ea4996fe" at bounding box center [404, 120] width 185 height 10
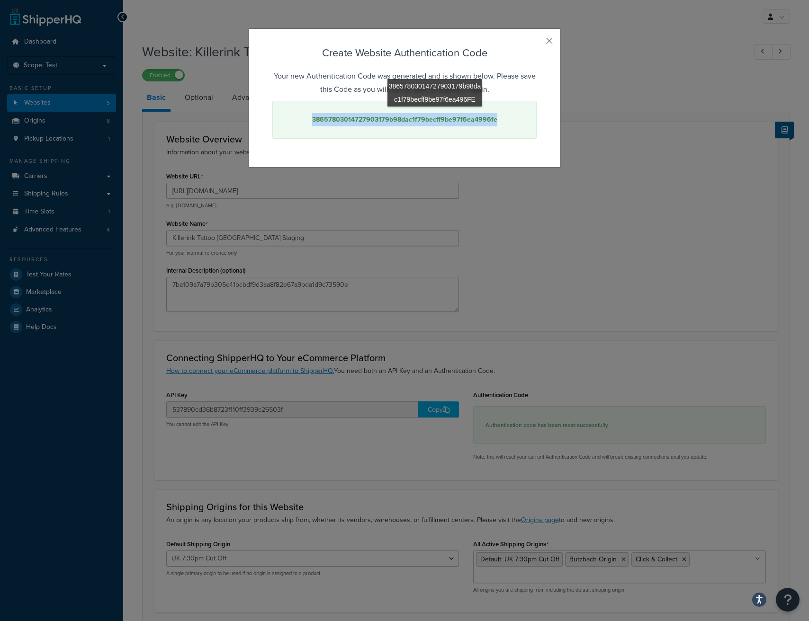
copy strong "38657803014727903179b98dac1f79becff9be97f6ea4996fe"
click at [348, 307] on div "Create Website Authentication Code Your new Authentication Code was generated a…" at bounding box center [404, 310] width 809 height 621
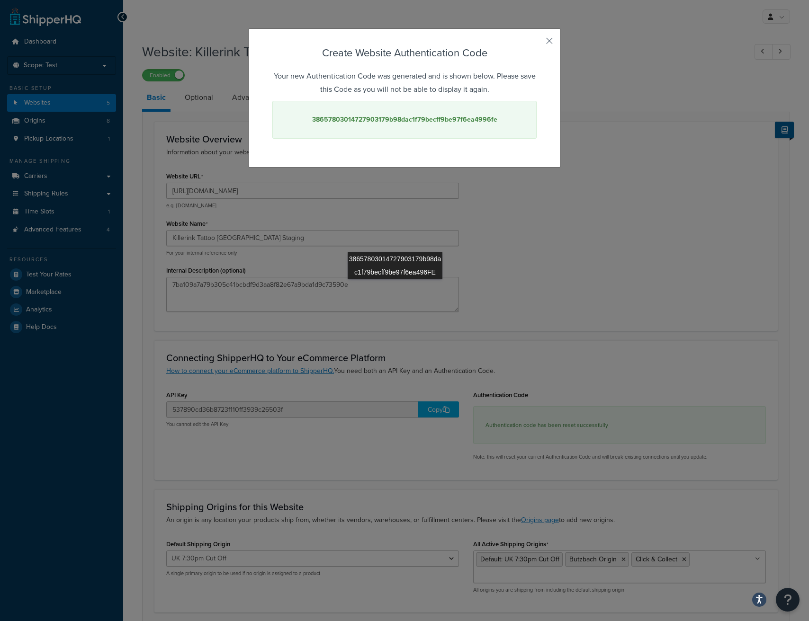
click at [395, 289] on div "Create Website Authentication Code Your new Authentication Code was generated a…" at bounding box center [404, 310] width 809 height 621
drag, startPoint x: 427, startPoint y: 289, endPoint x: 429, endPoint y: 277, distance: 11.9
click at [428, 289] on div "Create Website Authentication Code Your new Authentication Code was generated a…" at bounding box center [404, 310] width 809 height 621
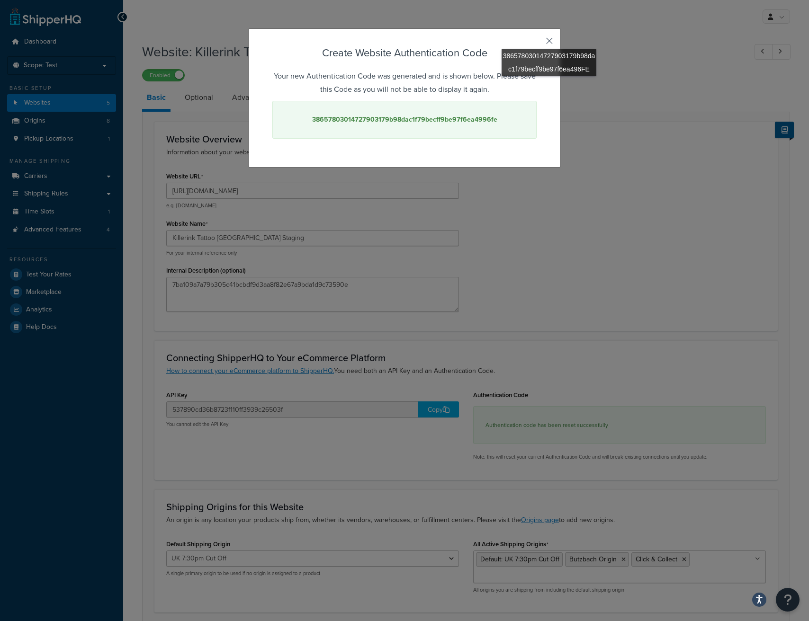
click at [537, 43] on button "button" at bounding box center [535, 44] width 2 height 2
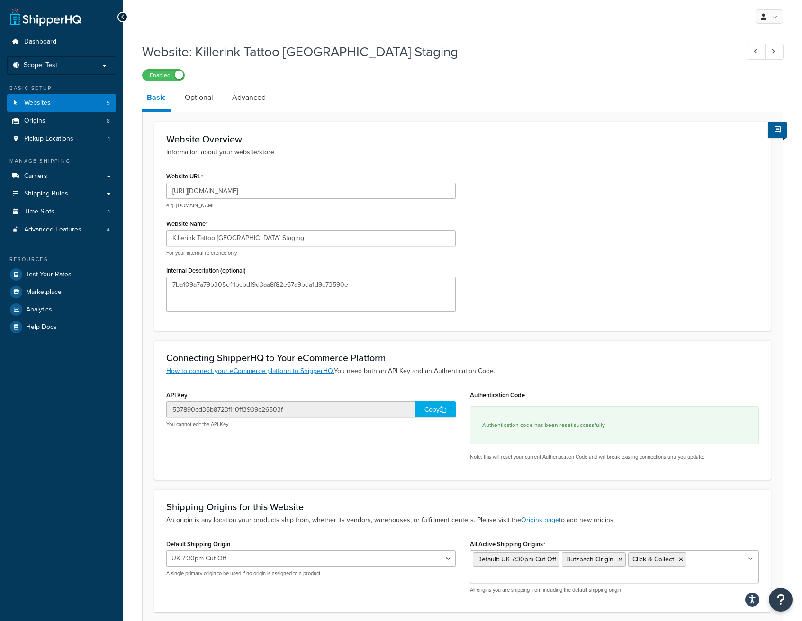
click at [398, 313] on div "Website URL https://stagingm2.killerinktattoo.co.uk e.g. mywebsite.com Website …" at bounding box center [311, 245] width 304 height 150
click at [413, 286] on textarea "7ba109a7a79b305c41bcbdf9d3aa8f82e67a9bda1d9c73590e" at bounding box center [310, 294] width 289 height 35
paste textarea "38657803014727903179b98dac1f79becff9be97f6ea4996fe"
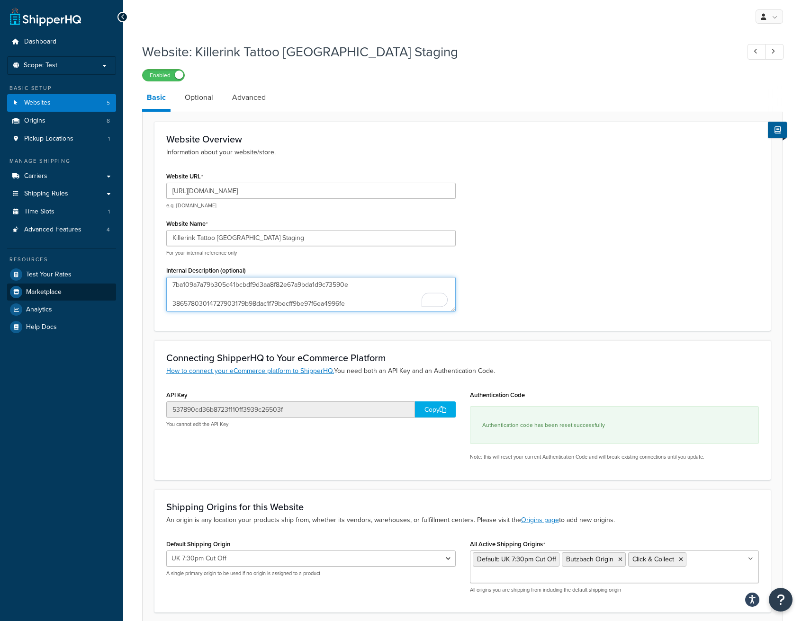
drag, startPoint x: 374, startPoint y: 285, endPoint x: 68, endPoint y: 285, distance: 306.0
click at [68, 285] on div "Dashboard Scope: Test Basic Setup Websites 5 Origins 8 Pickup Locations 1 Manag…" at bounding box center [401, 350] width 802 height 700
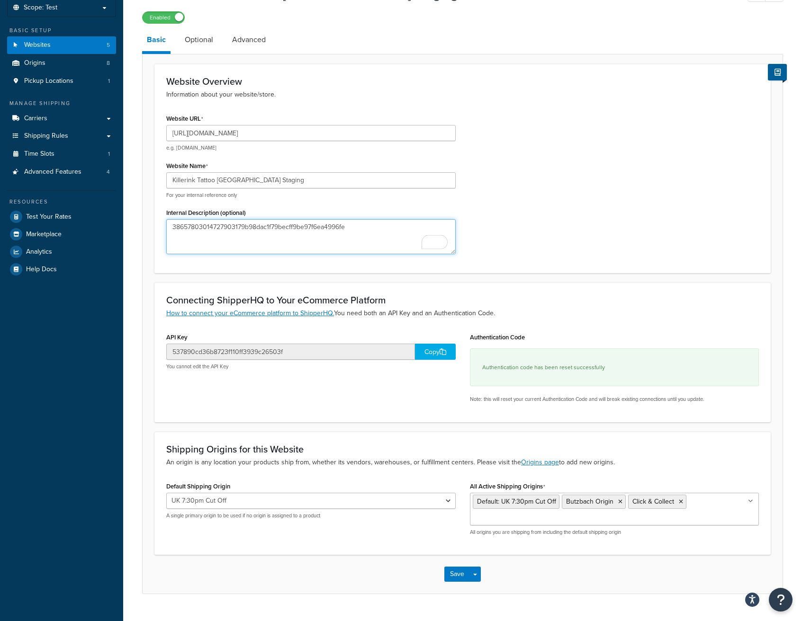
scroll to position [78, 0]
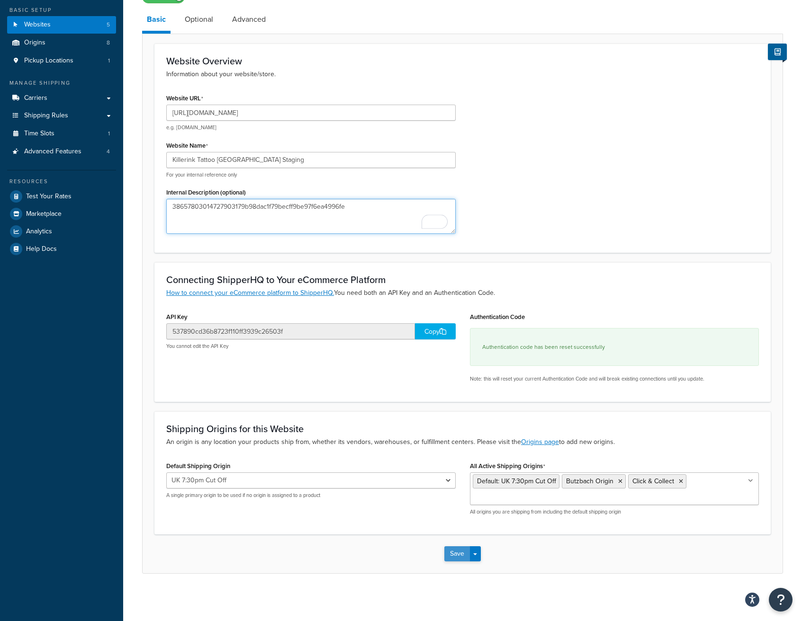
type textarea "38657803014727903179b98dac1f79becff9be97f6ea4996fe"
click at [449, 552] on button "Save" at bounding box center [457, 554] width 26 height 15
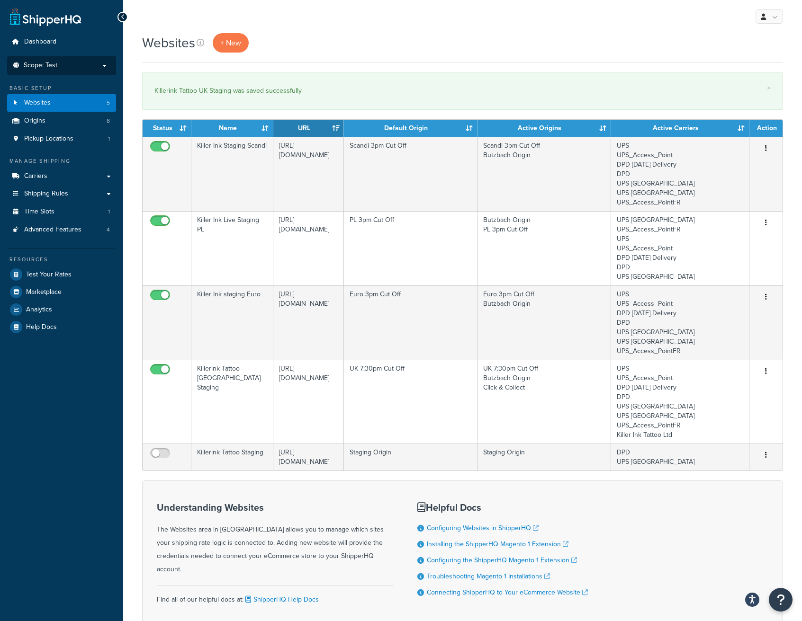
click at [105, 63] on p "Scope: Test" at bounding box center [61, 66] width 100 height 8
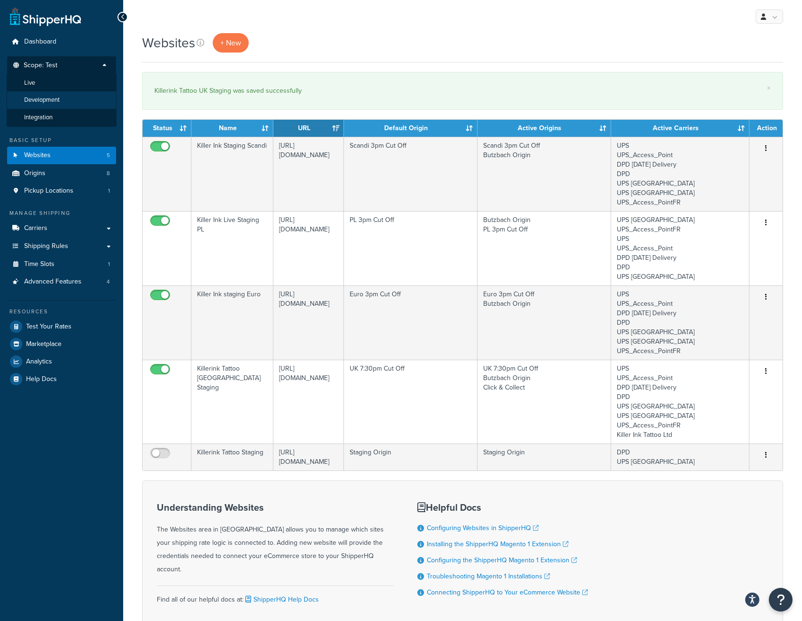
click at [98, 99] on li "Development" at bounding box center [62, 100] width 110 height 18
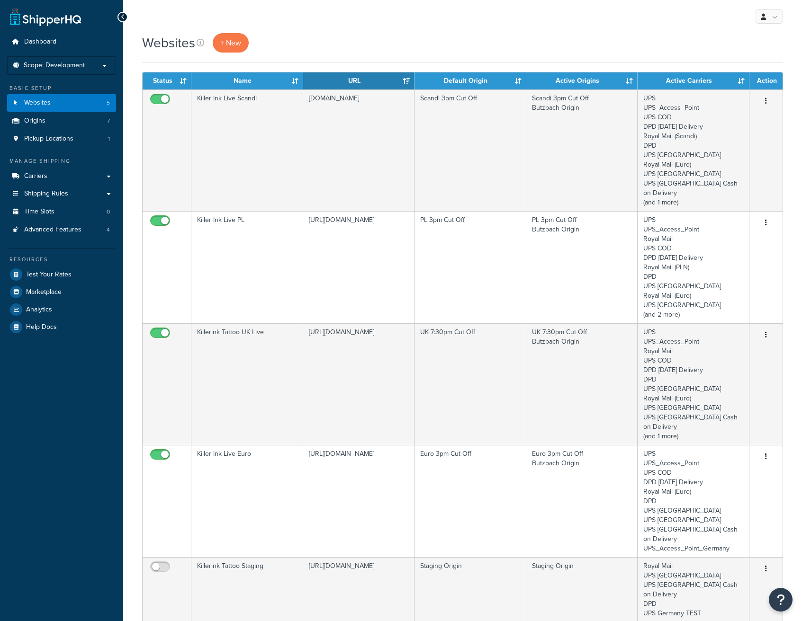
click at [102, 65] on p "Scope: Development" at bounding box center [61, 66] width 100 height 8
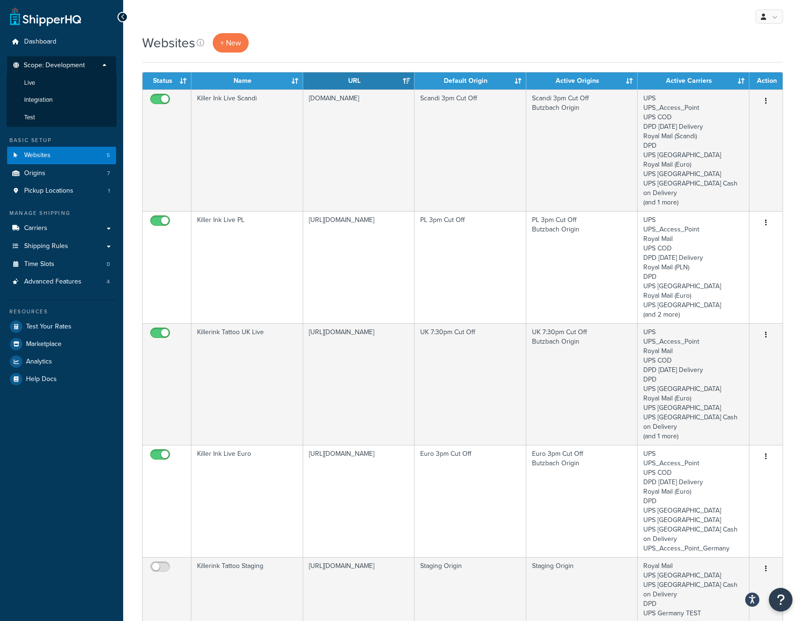
click at [517, 38] on div "Websites + New" at bounding box center [462, 42] width 641 height 19
